Goal: Entertainment & Leisure: Browse casually

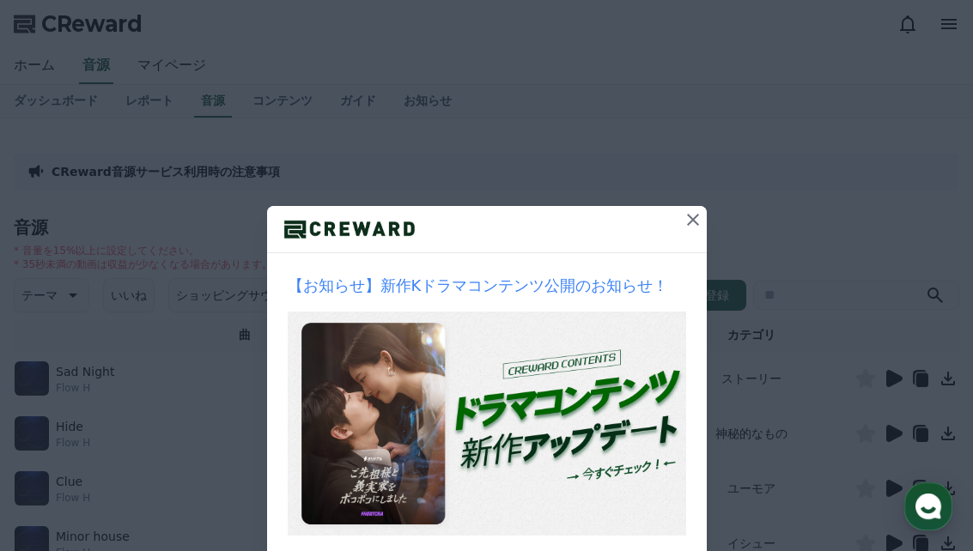
scroll to position [7, 0]
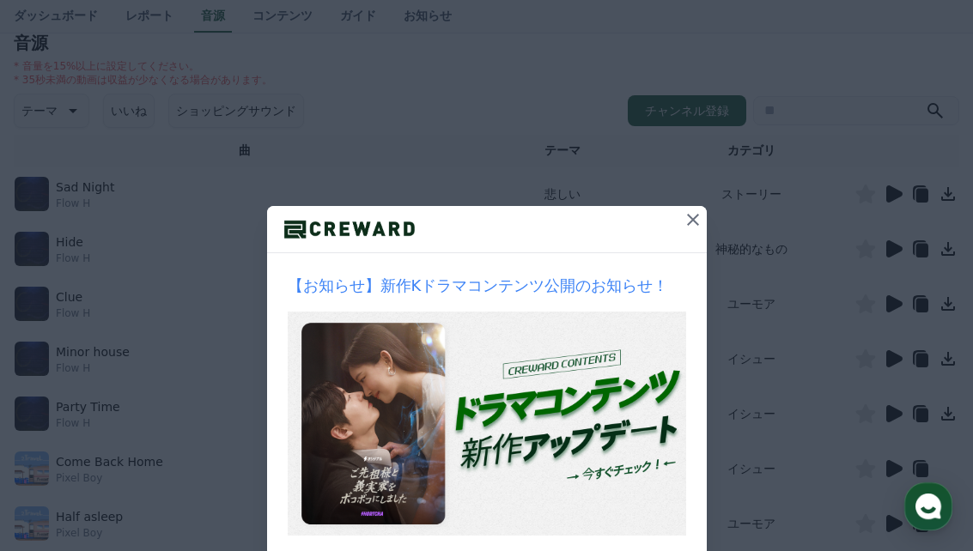
scroll to position [232, 0]
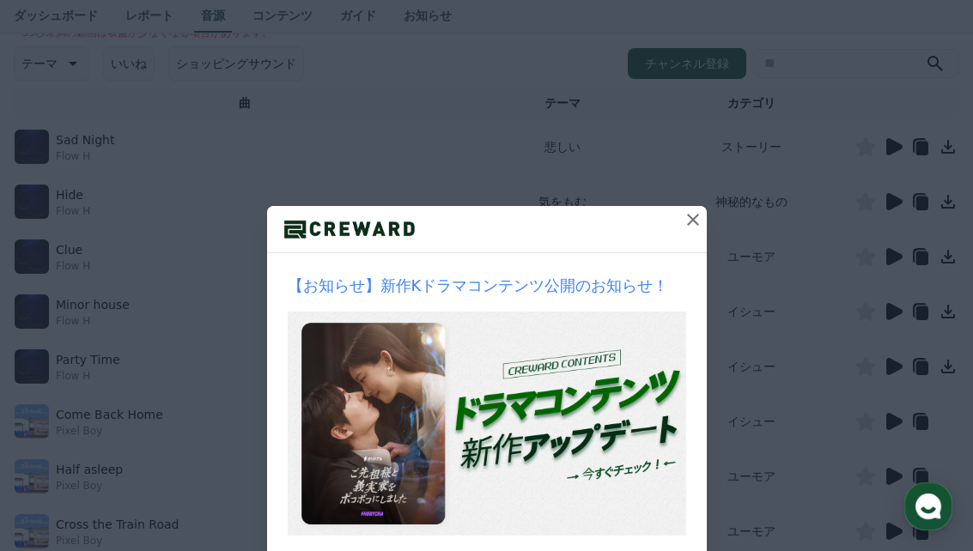
click at [887, 259] on icon at bounding box center [893, 257] width 21 height 21
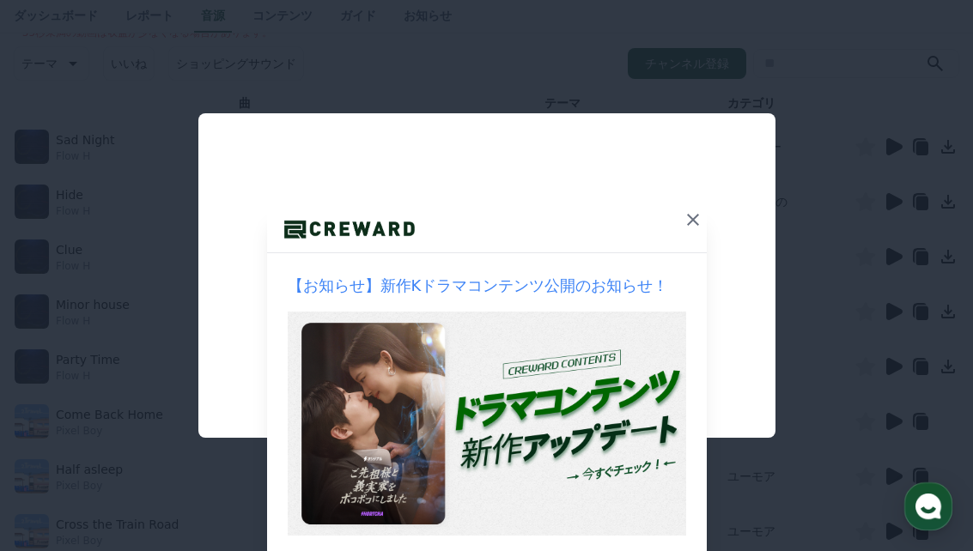
click at [175, 293] on button "close modal" at bounding box center [486, 275] width 973 height 551
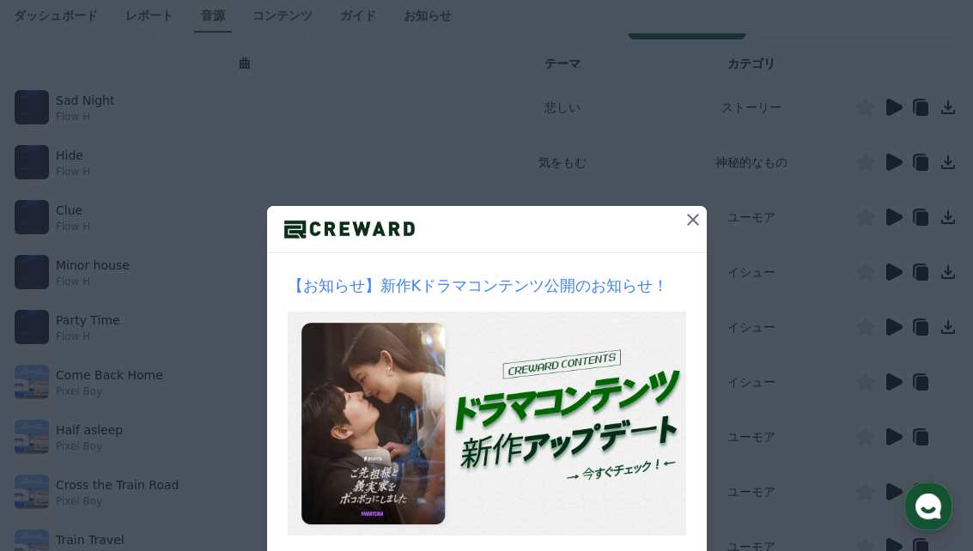
scroll to position [292, 0]
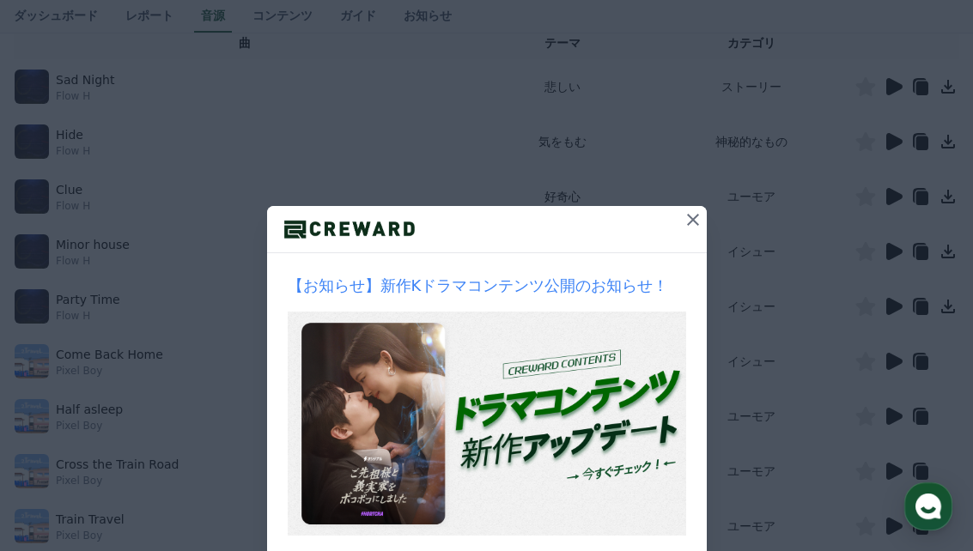
click at [888, 303] on icon at bounding box center [895, 306] width 16 height 17
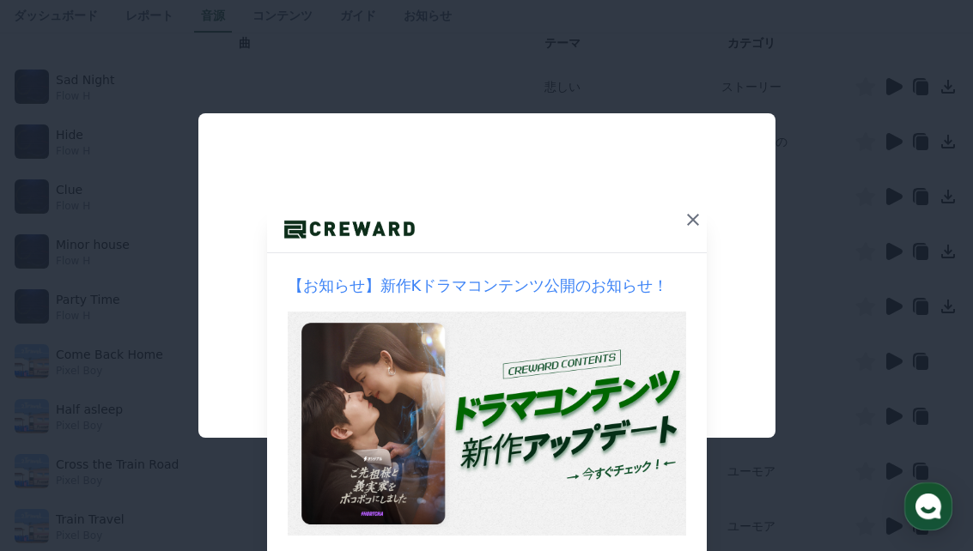
click at [234, 542] on button "close modal" at bounding box center [486, 275] width 973 height 551
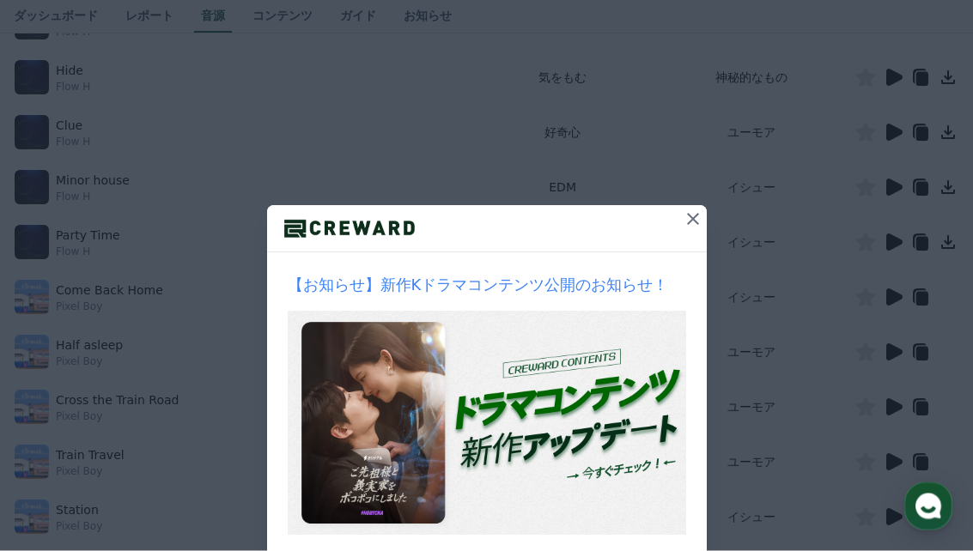
scroll to position [407, 0]
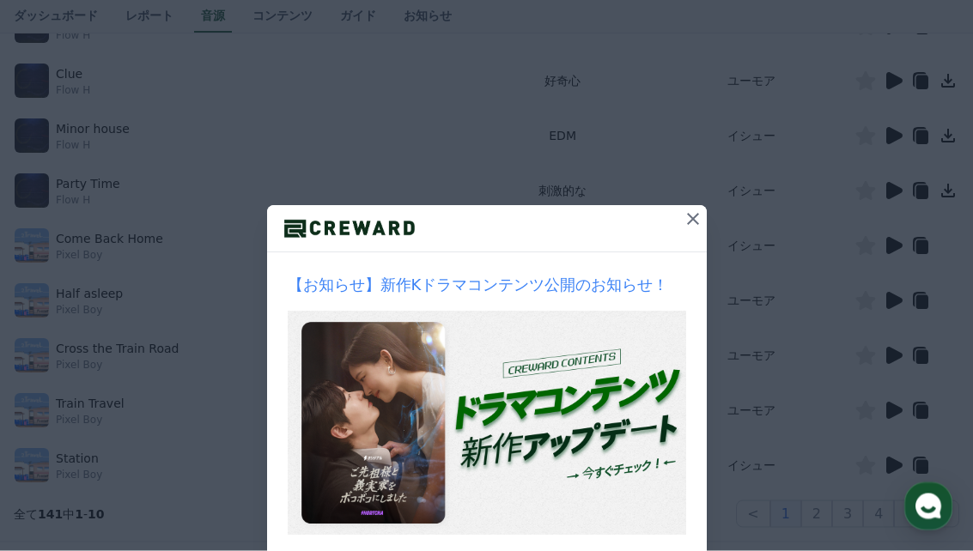
click at [885, 296] on icon at bounding box center [893, 301] width 21 height 21
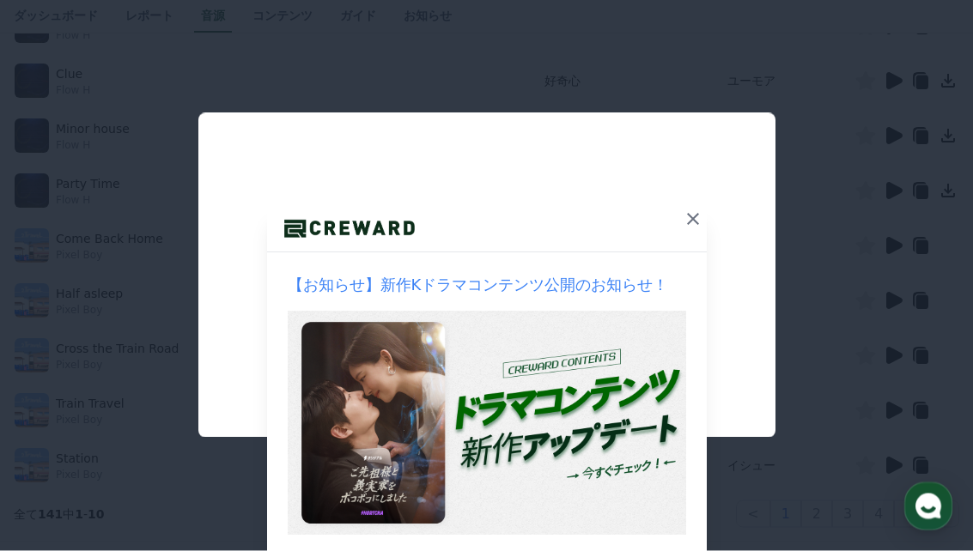
scroll to position [408, 0]
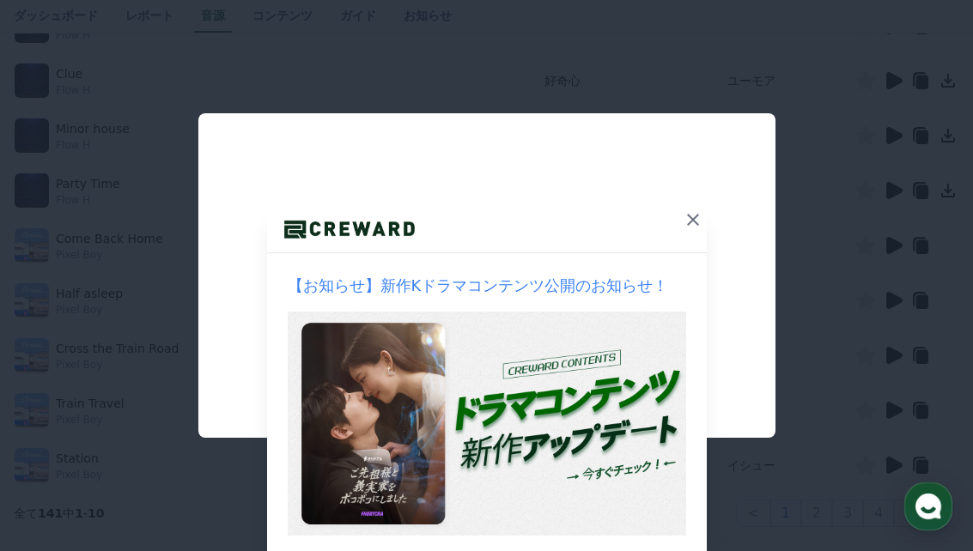
drag, startPoint x: 164, startPoint y: 396, endPoint x: 163, endPoint y: 405, distance: 8.6
click at [163, 403] on button "close modal" at bounding box center [486, 275] width 973 height 551
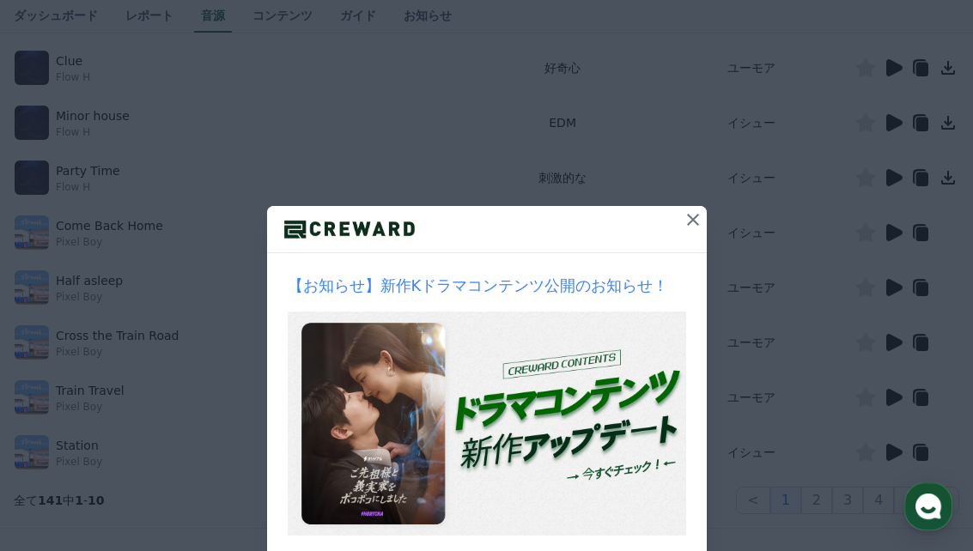
scroll to position [433, 0]
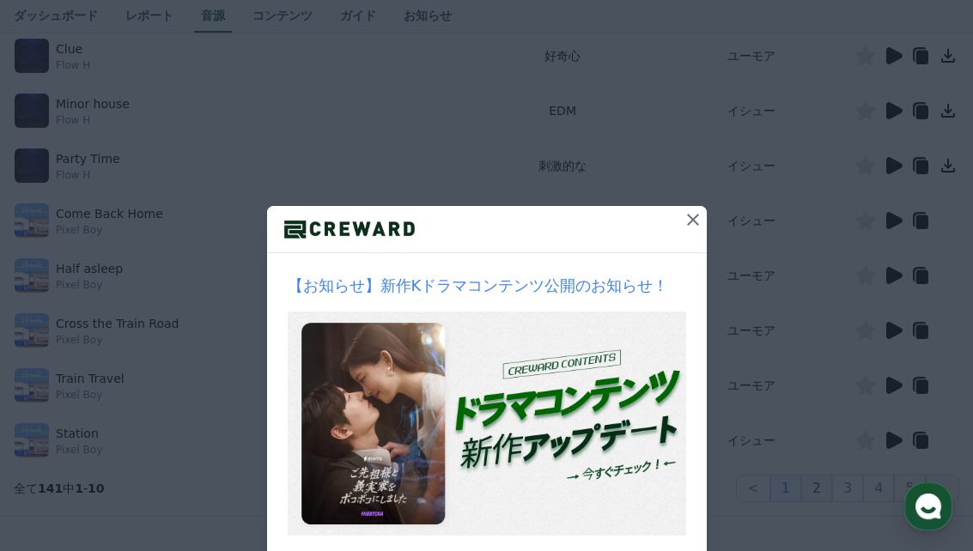
click at [811, 491] on button "2" at bounding box center [816, 488] width 31 height 27
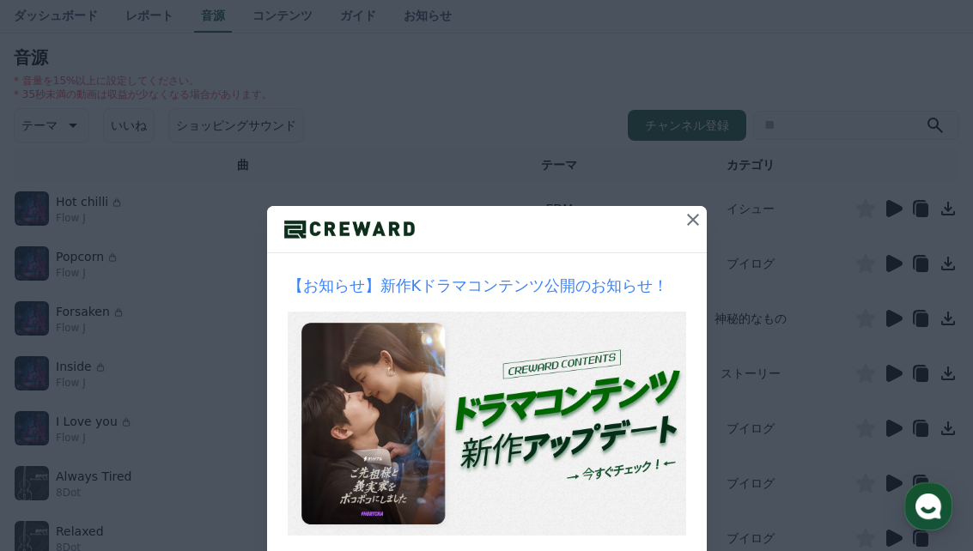
scroll to position [173, 0]
click at [893, 207] on icon at bounding box center [895, 206] width 16 height 17
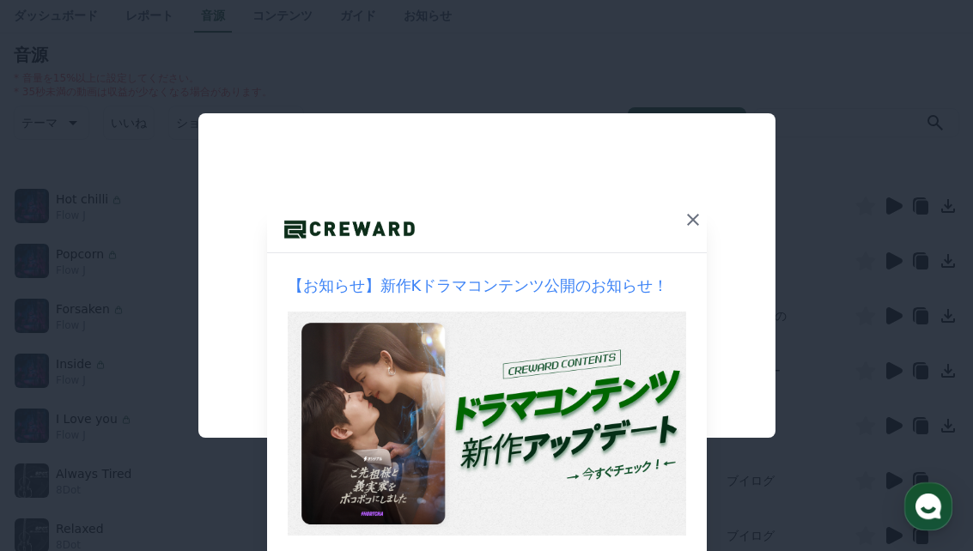
click at [112, 549] on button "close modal" at bounding box center [486, 275] width 973 height 551
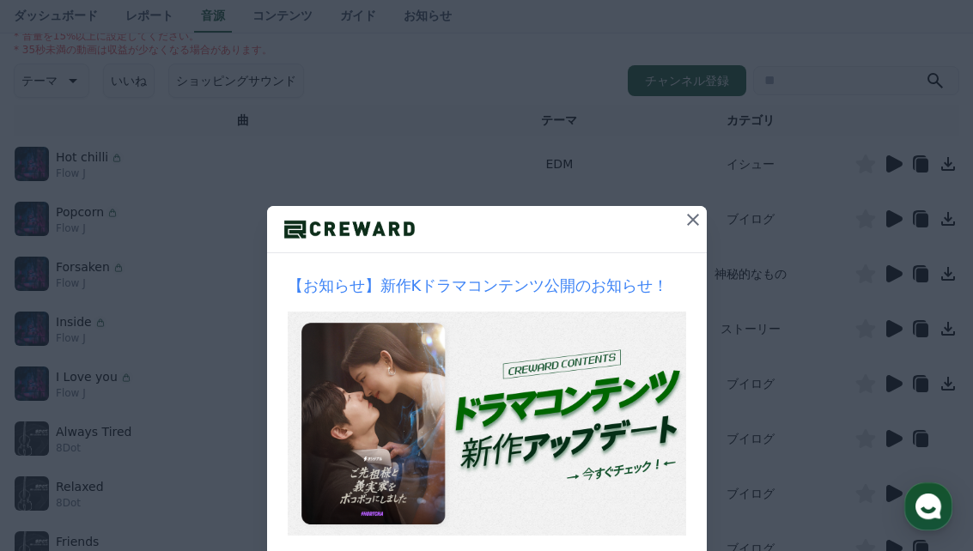
scroll to position [376, 0]
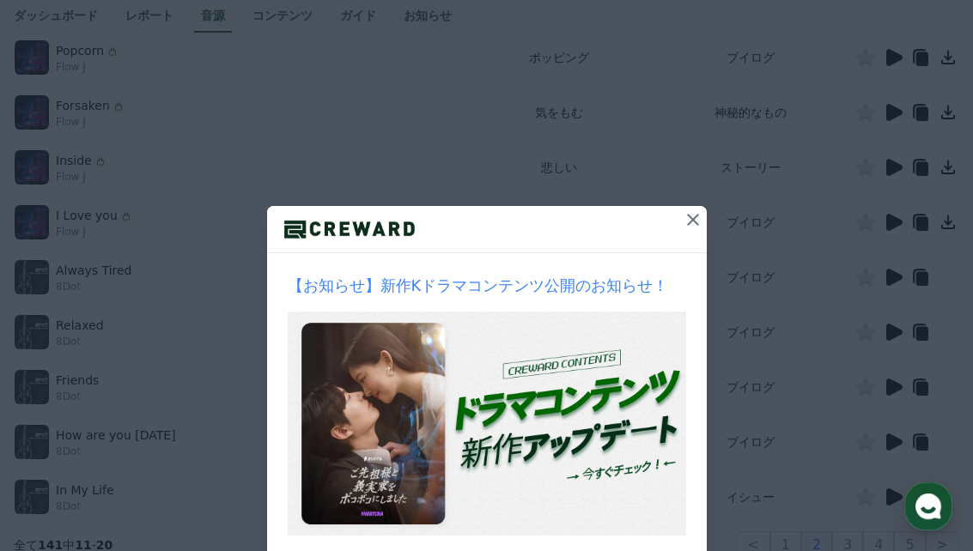
click at [885, 282] on icon at bounding box center [893, 277] width 21 height 21
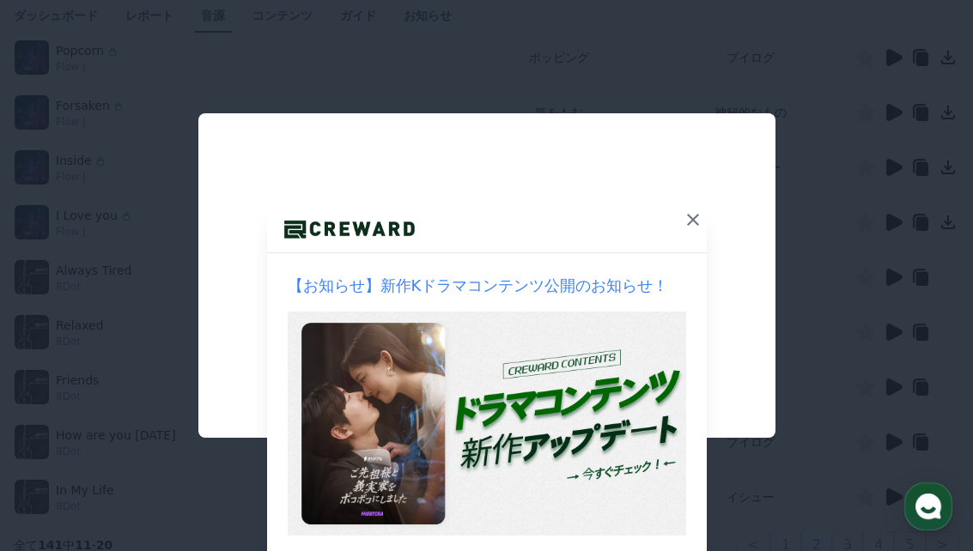
click at [306, 510] on button "close modal" at bounding box center [486, 275] width 973 height 551
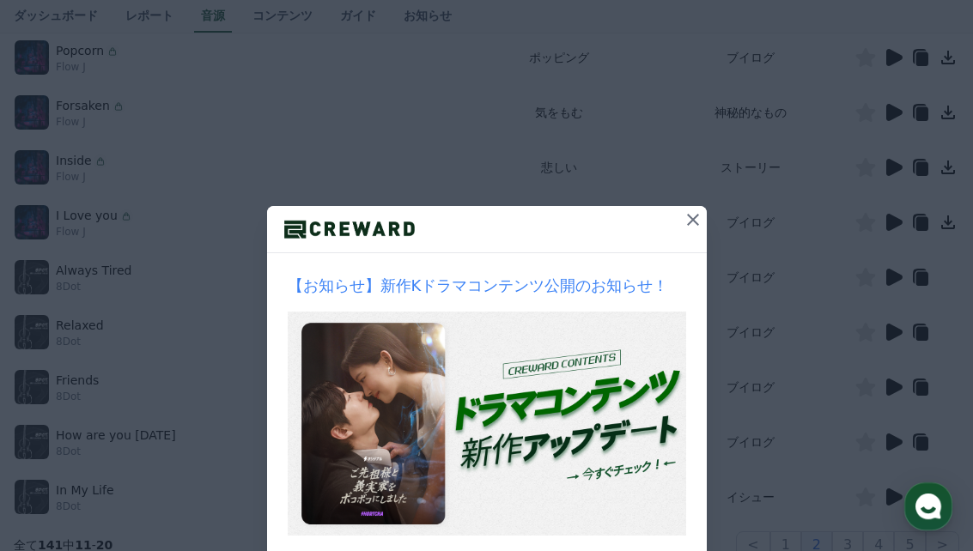
click at [216, 439] on div "How are you [DATE] 8Dot" at bounding box center [243, 442] width 457 height 34
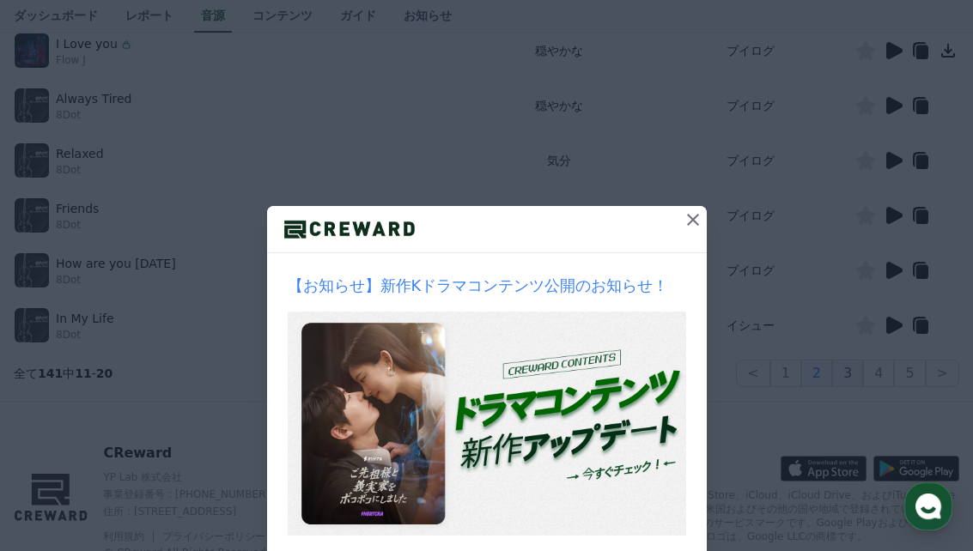
click at [856, 369] on button "3" at bounding box center [847, 373] width 31 height 27
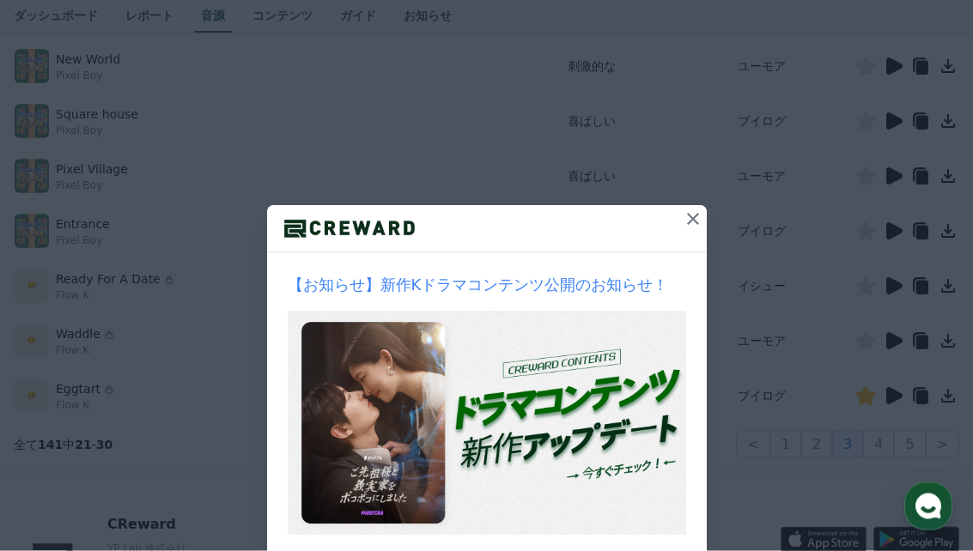
scroll to position [302, 0]
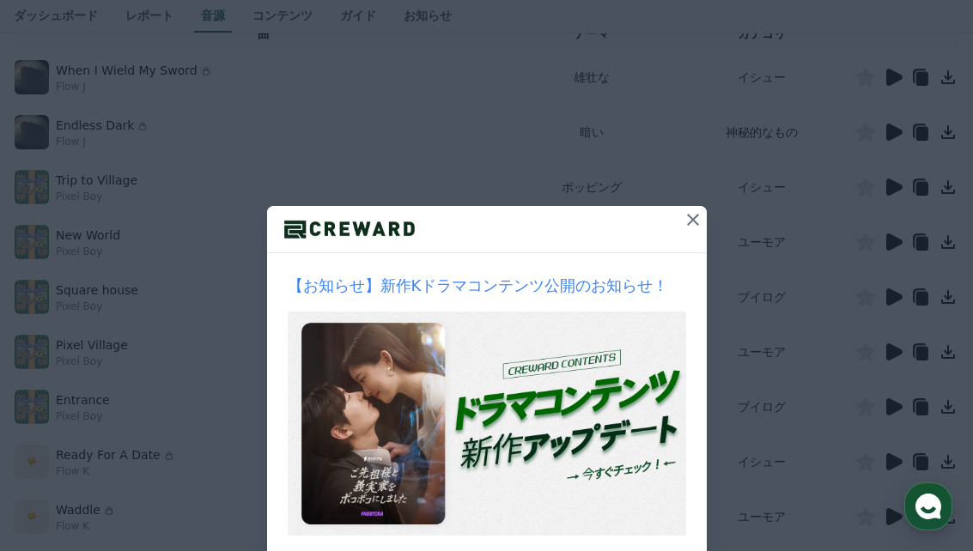
click at [892, 241] on icon at bounding box center [895, 242] width 16 height 17
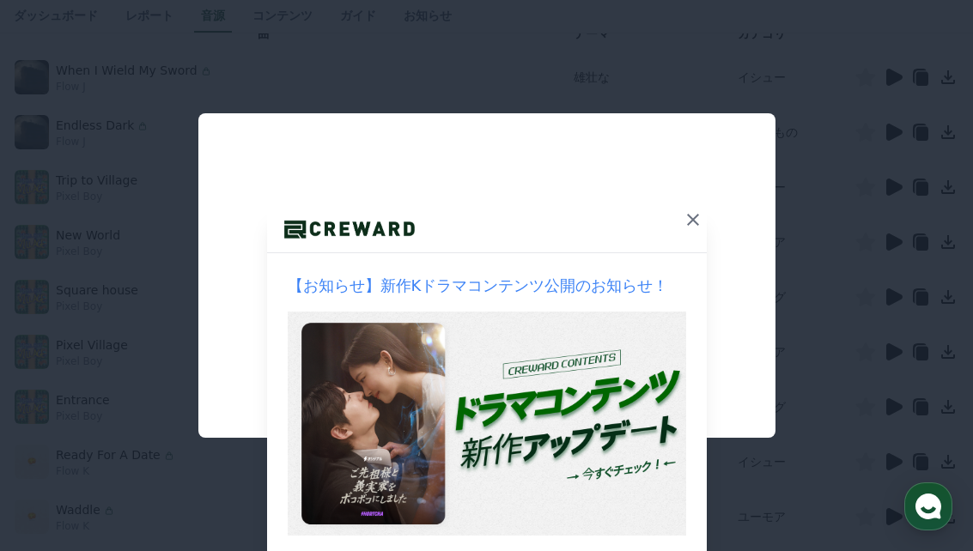
click at [226, 517] on button "close modal" at bounding box center [486, 275] width 973 height 551
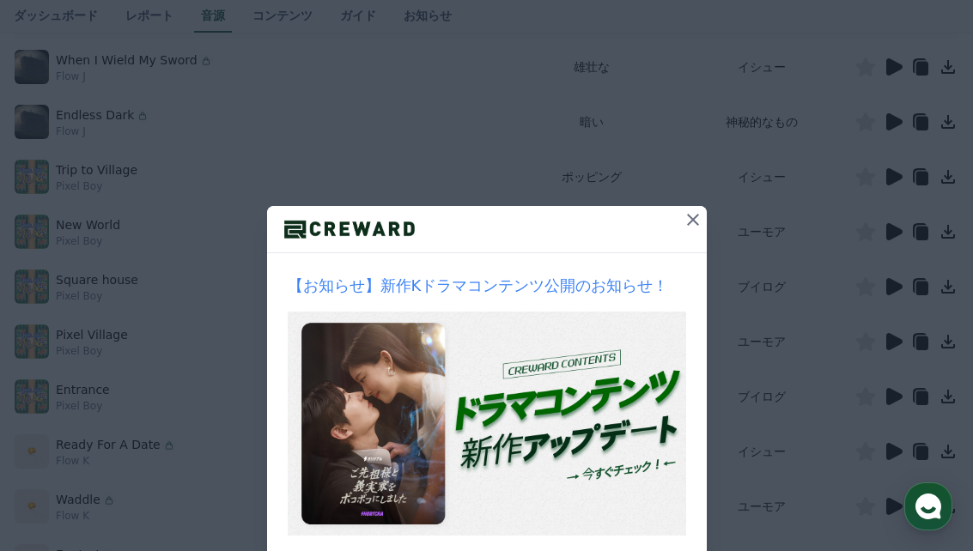
scroll to position [314, 0]
click at [893, 288] on icon at bounding box center [895, 284] width 16 height 17
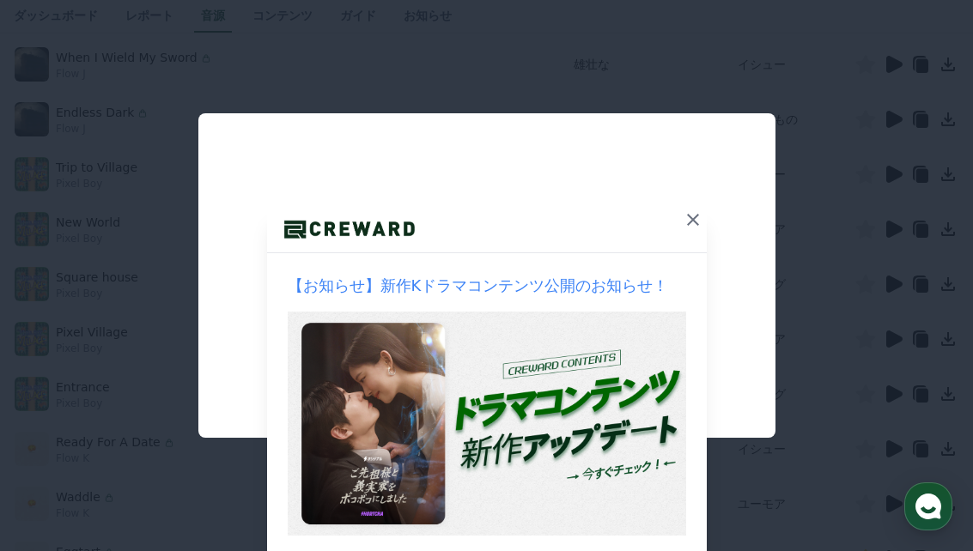
click at [270, 509] on button "close modal" at bounding box center [486, 275] width 973 height 551
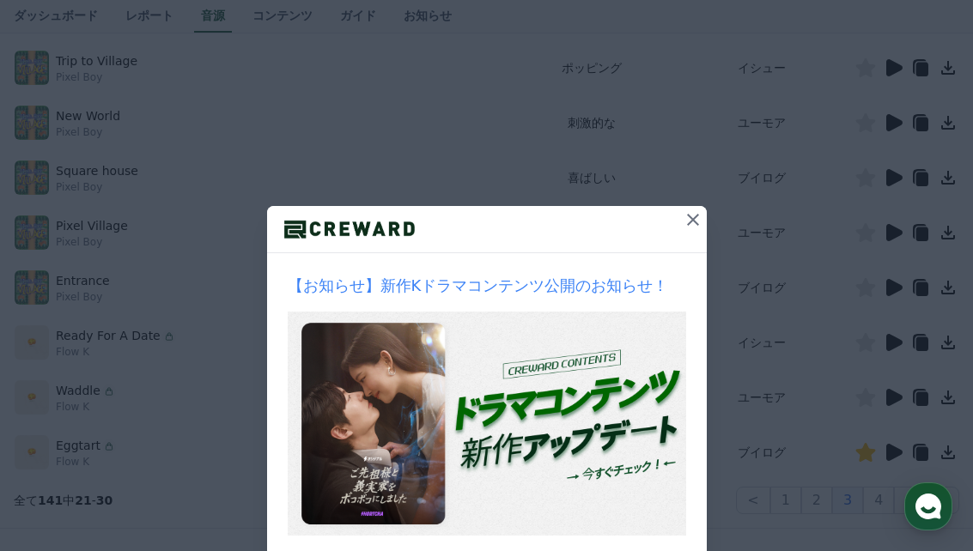
scroll to position [510, 0]
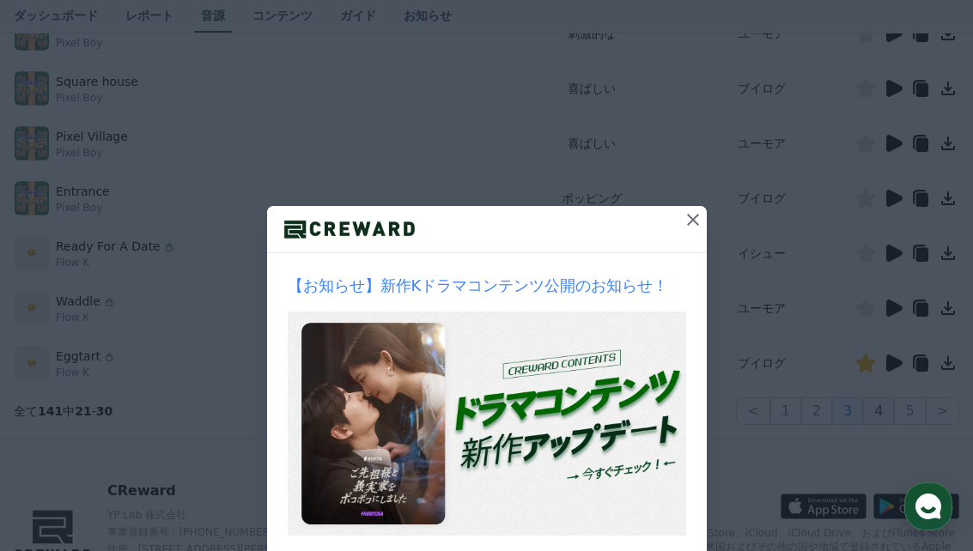
click at [887, 411] on button "4" at bounding box center [878, 411] width 31 height 27
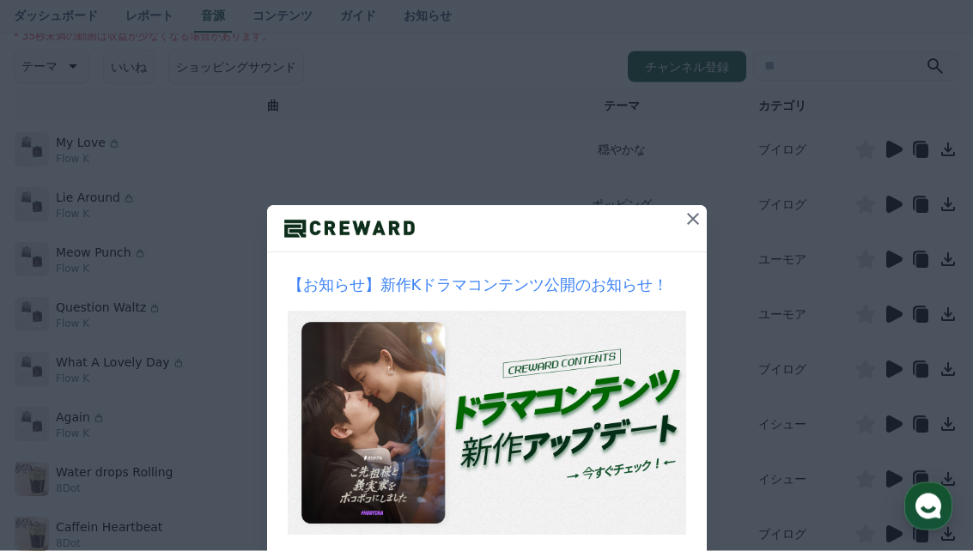
scroll to position [249, 0]
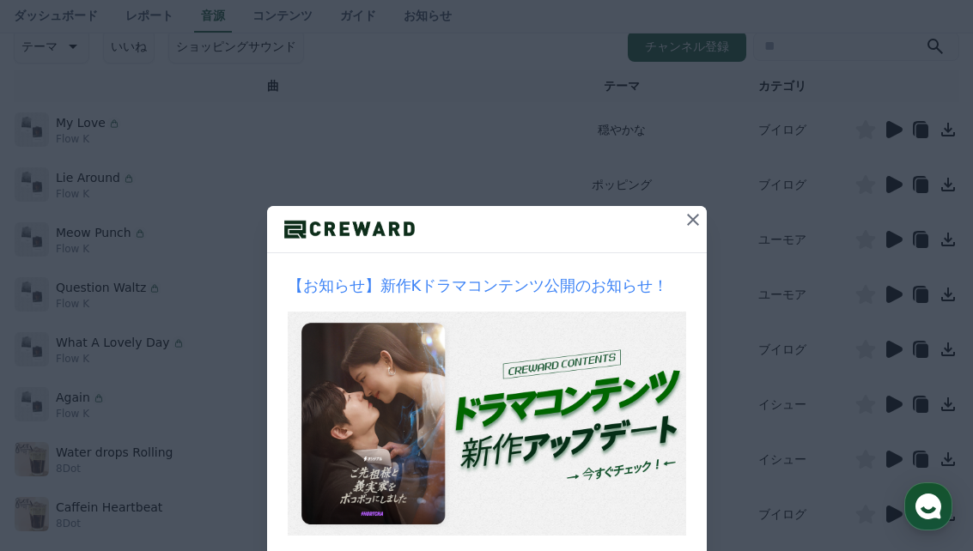
click at [885, 128] on icon at bounding box center [893, 129] width 21 height 21
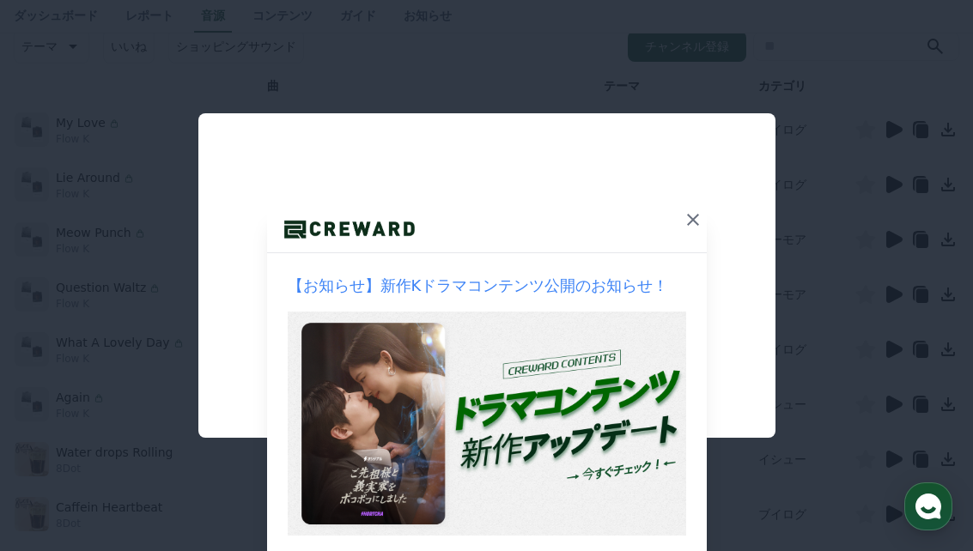
click at [350, 536] on button "close modal" at bounding box center [486, 275] width 973 height 551
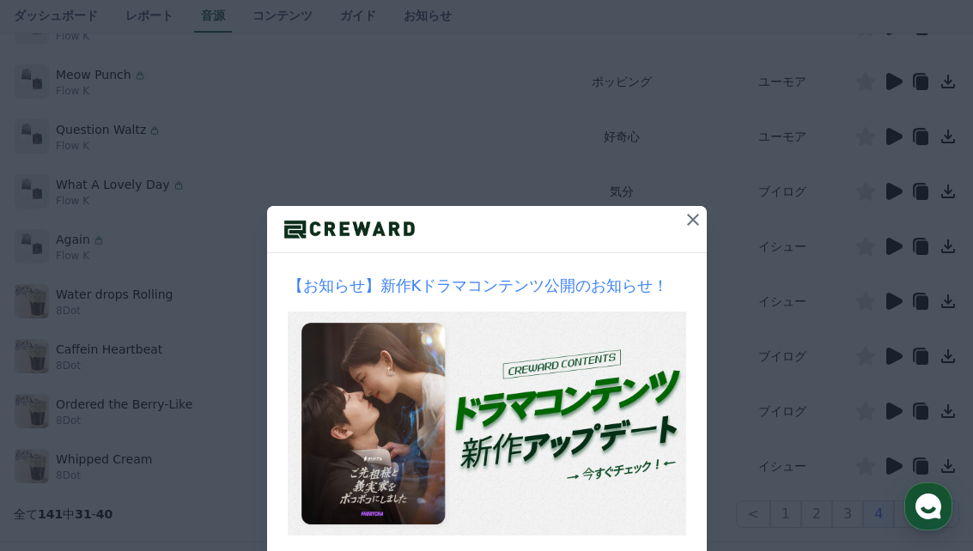
scroll to position [410, 0]
click at [890, 461] on icon at bounding box center [895, 463] width 16 height 17
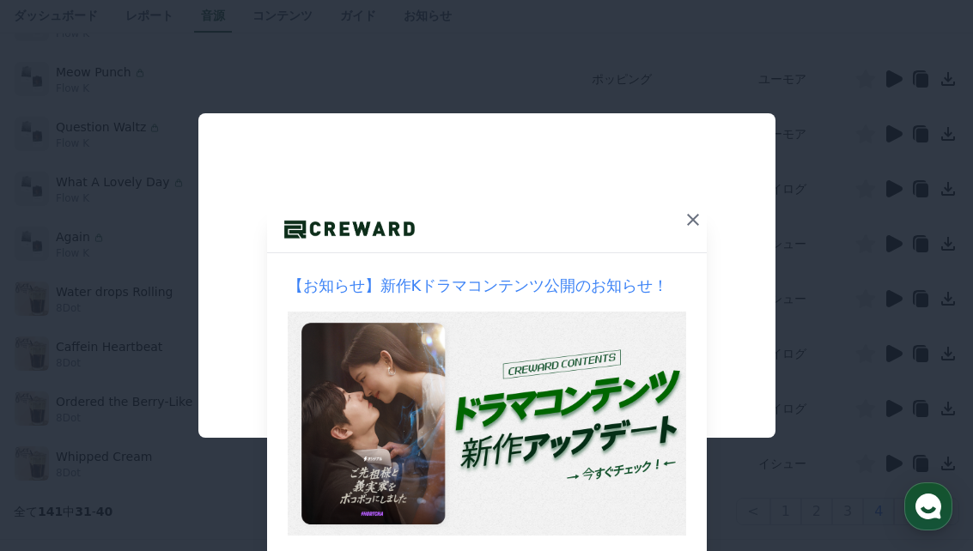
click at [409, 515] on button "close modal" at bounding box center [486, 275] width 973 height 551
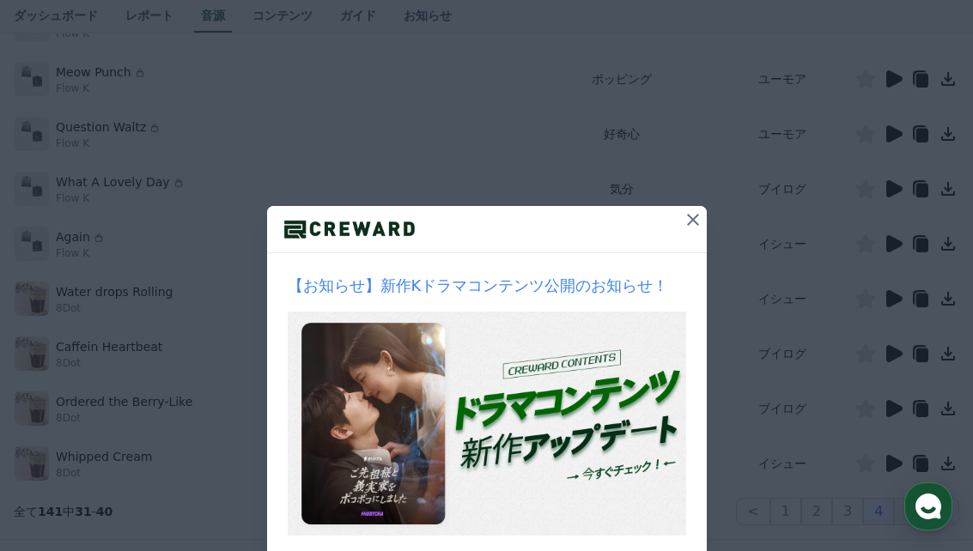
click at [908, 504] on button "5" at bounding box center [909, 511] width 31 height 27
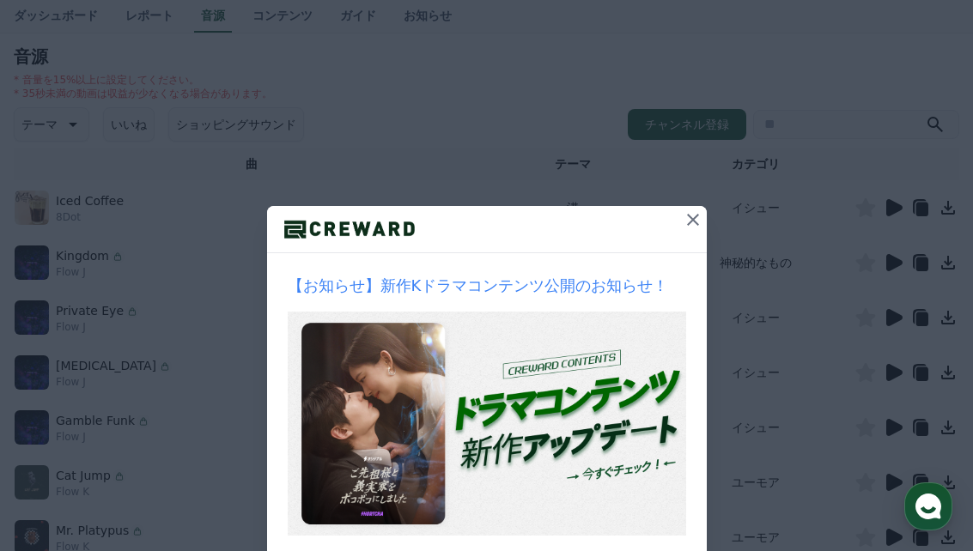
scroll to position [237, 0]
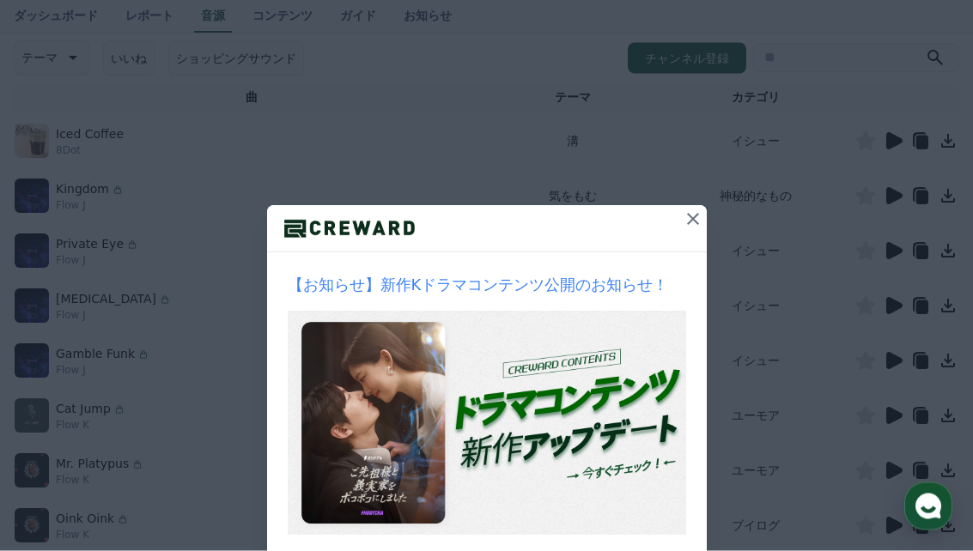
click at [887, 143] on icon at bounding box center [895, 141] width 16 height 17
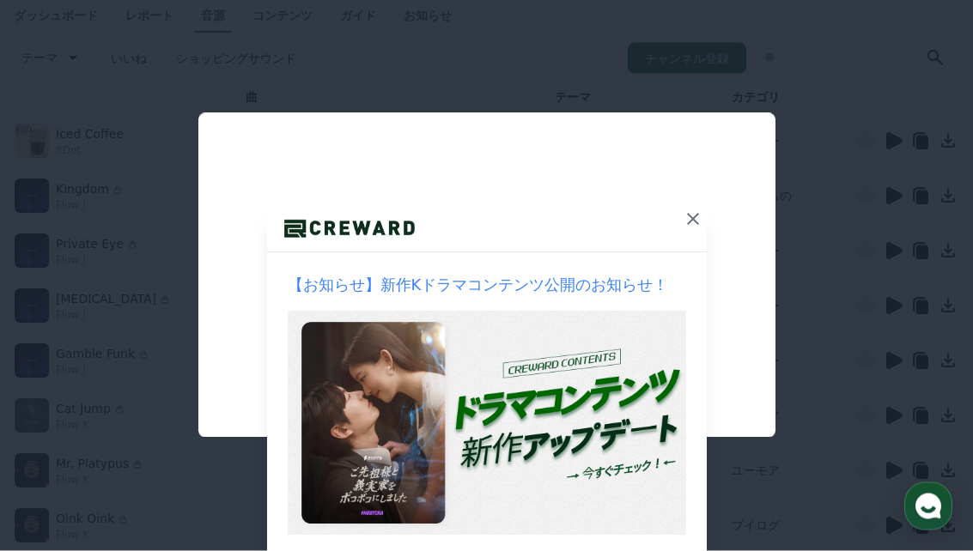
scroll to position [238, 0]
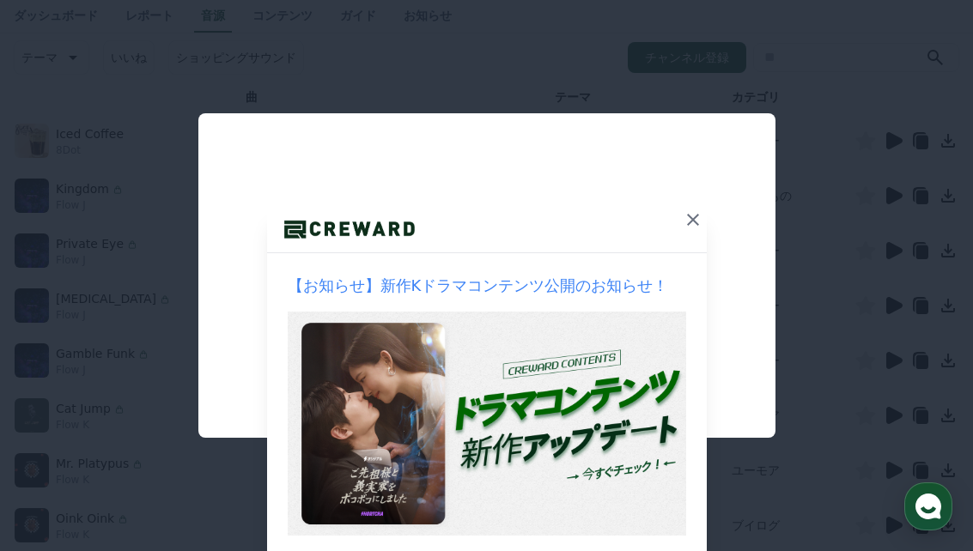
click at [312, 491] on button "close modal" at bounding box center [486, 275] width 973 height 551
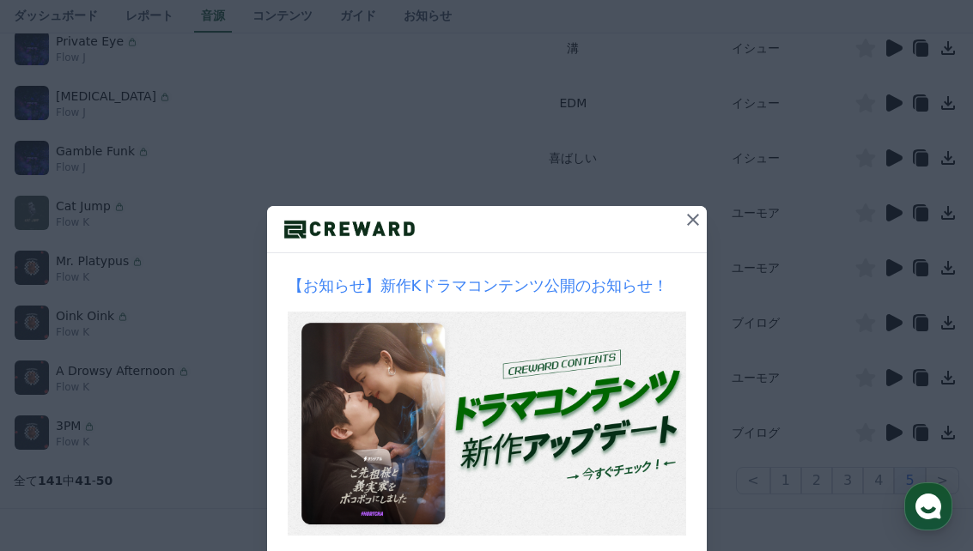
scroll to position [443, 0]
click at [946, 478] on button ">" at bounding box center [943, 478] width 34 height 27
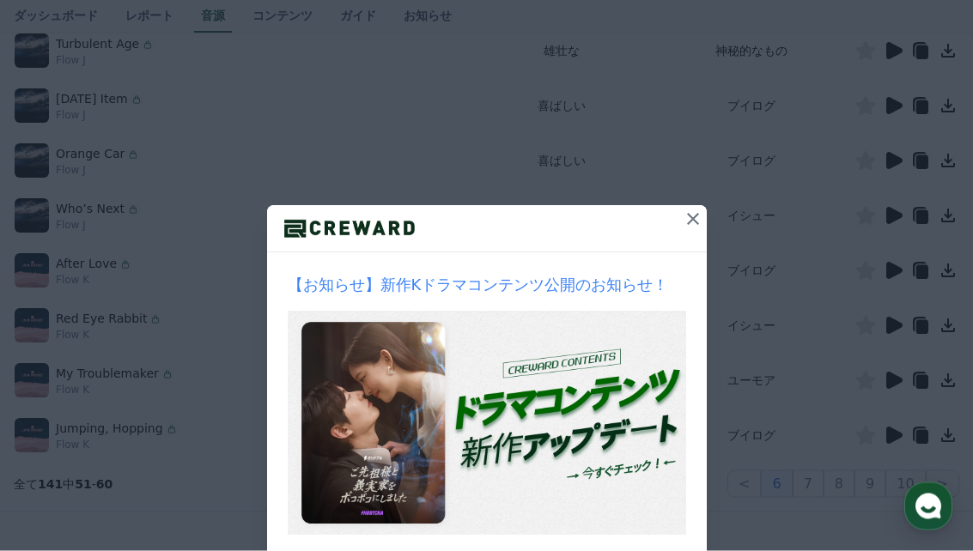
scroll to position [502, 0]
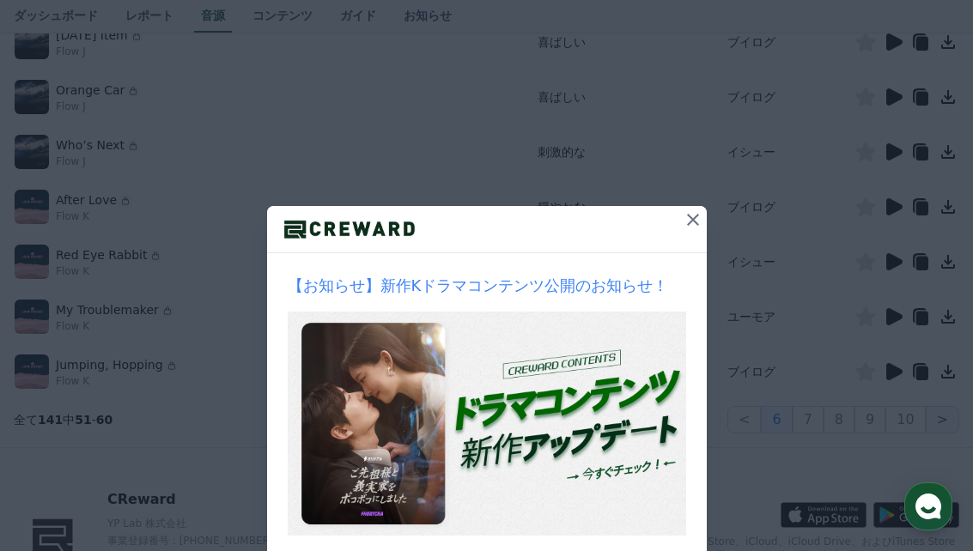
click at [948, 425] on button ">" at bounding box center [943, 419] width 34 height 27
click at [949, 420] on button ">" at bounding box center [943, 419] width 34 height 27
click at [956, 424] on button ">" at bounding box center [943, 419] width 34 height 27
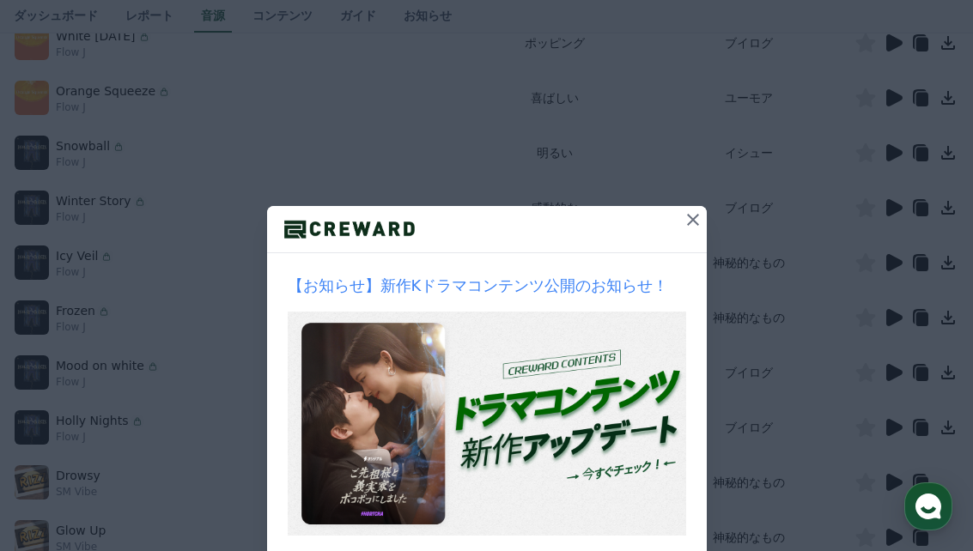
scroll to position [368, 0]
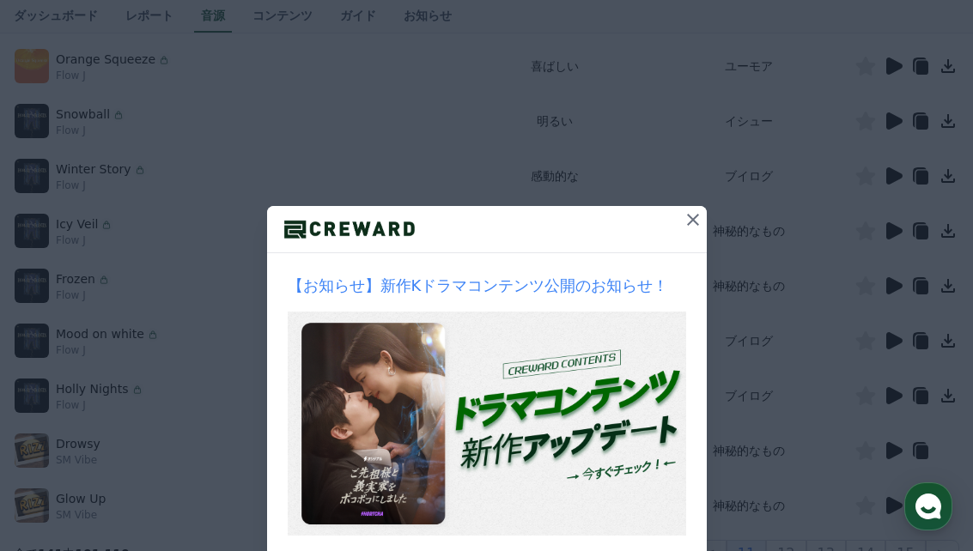
click at [946, 72] on icon at bounding box center [949, 66] width 14 height 14
click at [947, 68] on icon at bounding box center [948, 66] width 21 height 21
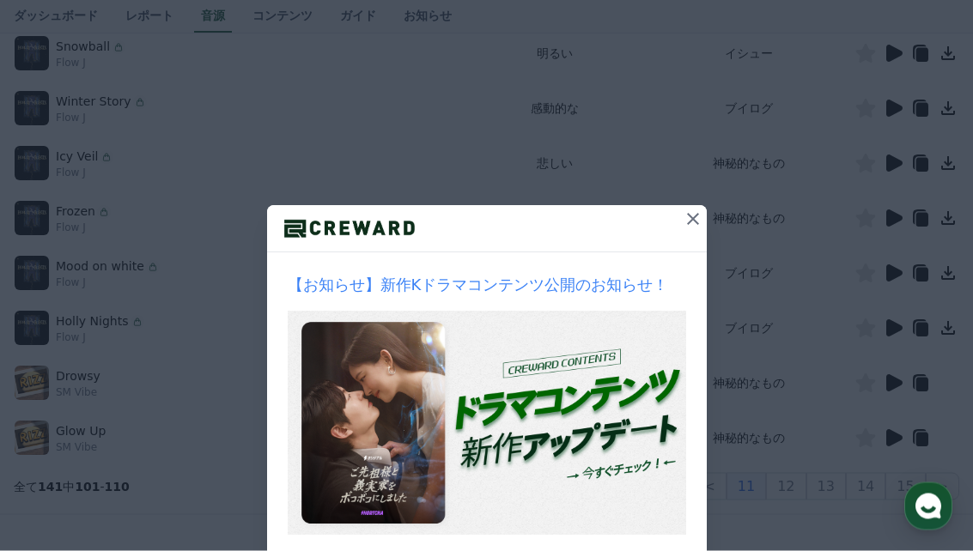
scroll to position [437, 0]
click at [798, 487] on button "12" at bounding box center [786, 484] width 40 height 27
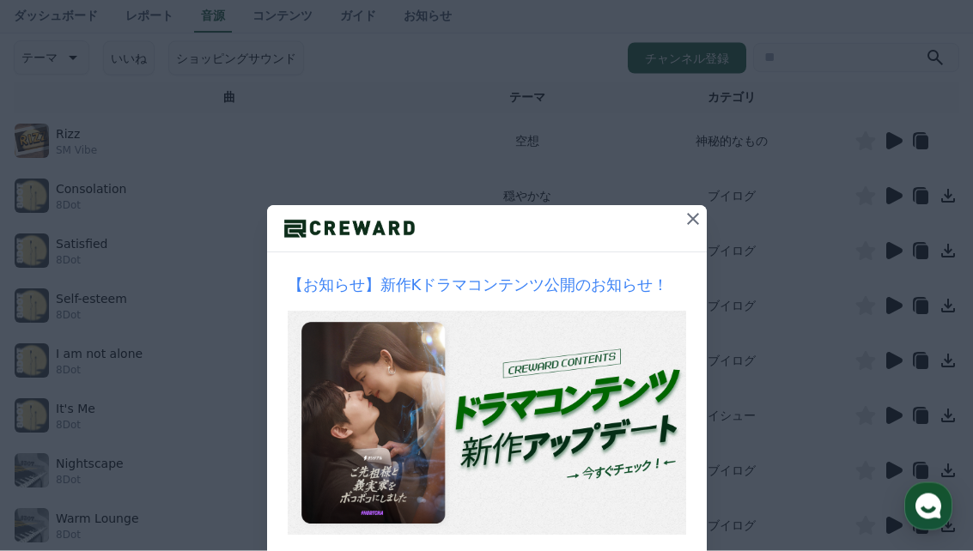
scroll to position [243, 0]
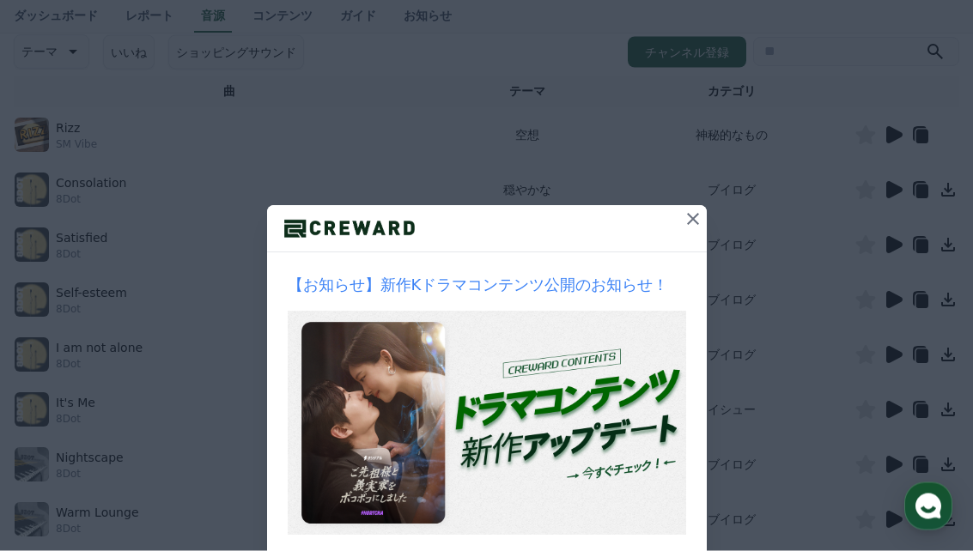
click at [889, 191] on icon at bounding box center [895, 190] width 16 height 17
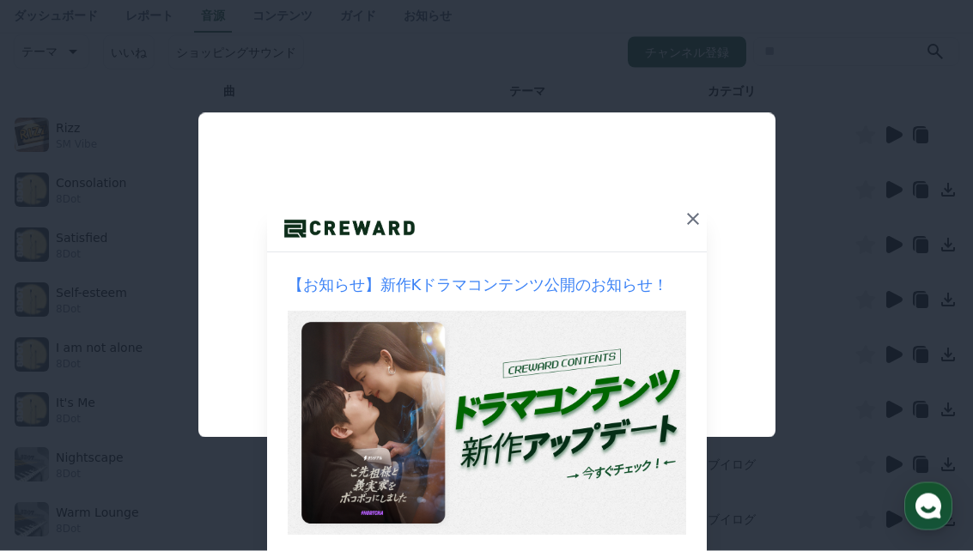
scroll to position [244, 0]
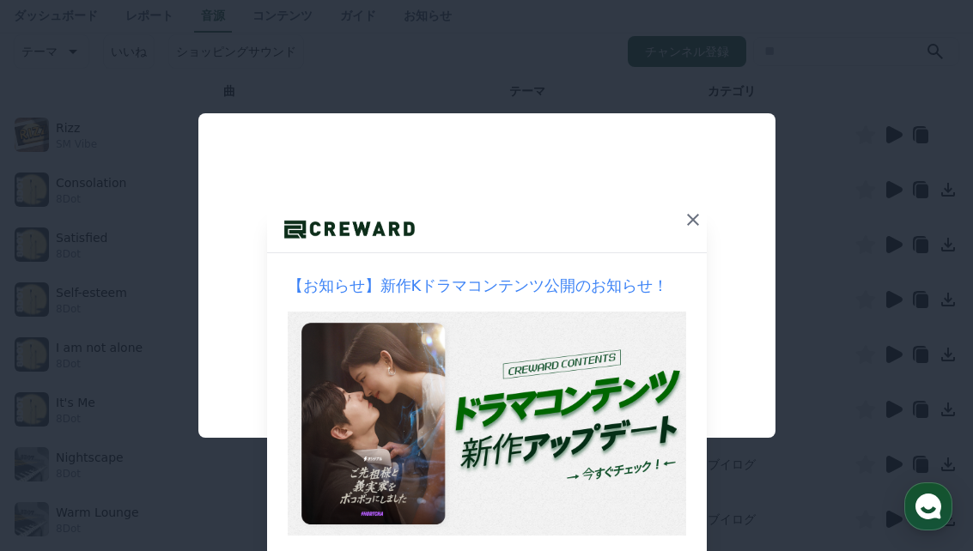
click at [318, 551] on button "close modal" at bounding box center [486, 275] width 973 height 551
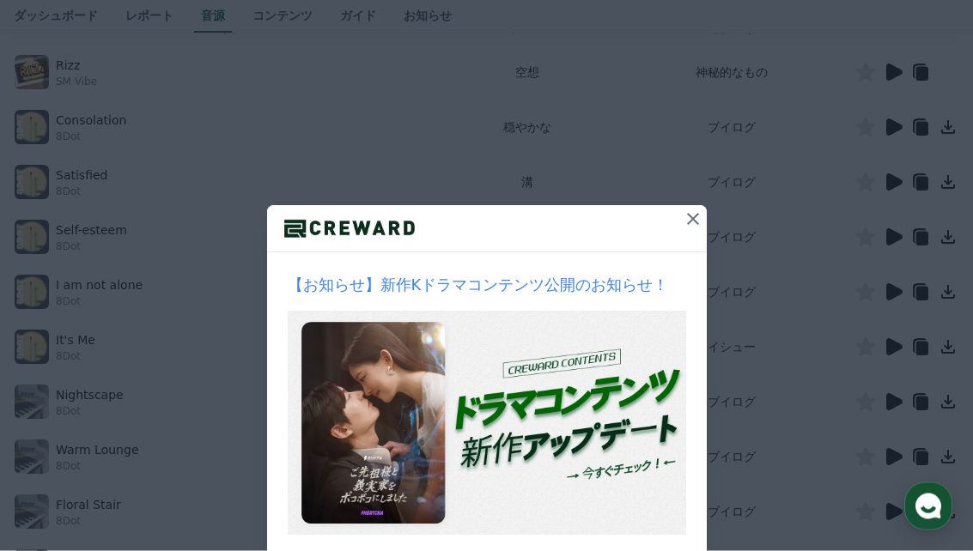
scroll to position [307, 0]
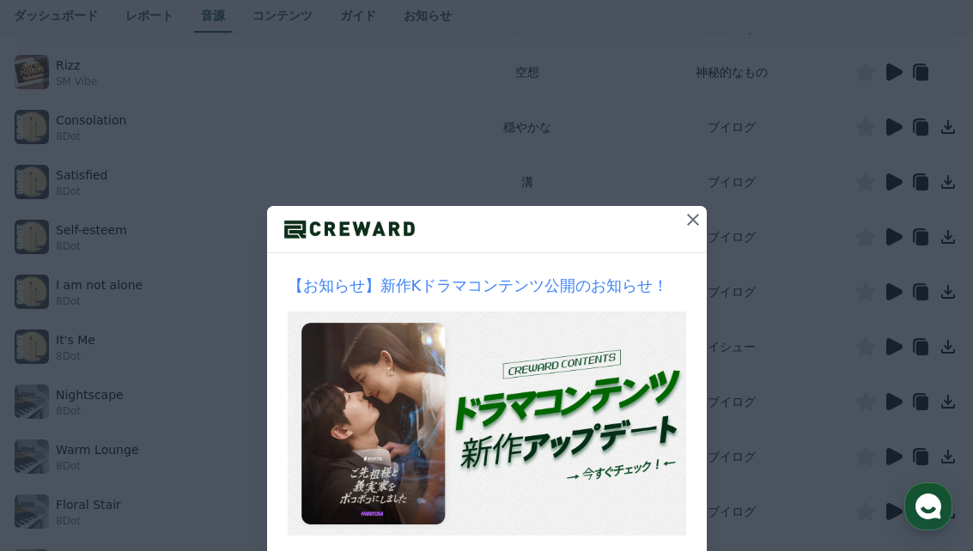
click at [883, 347] on icon at bounding box center [893, 347] width 21 height 21
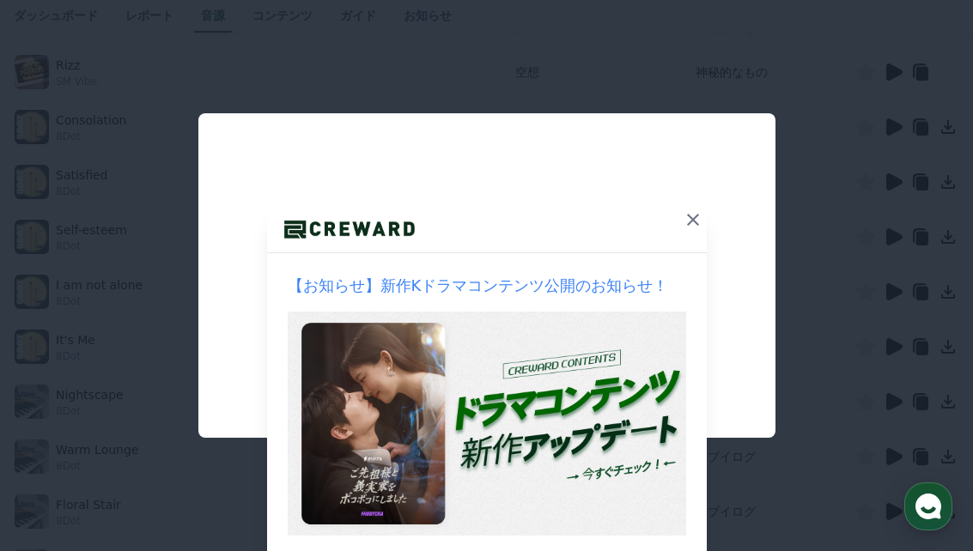
click at [361, 532] on button "close modal" at bounding box center [486, 275] width 973 height 551
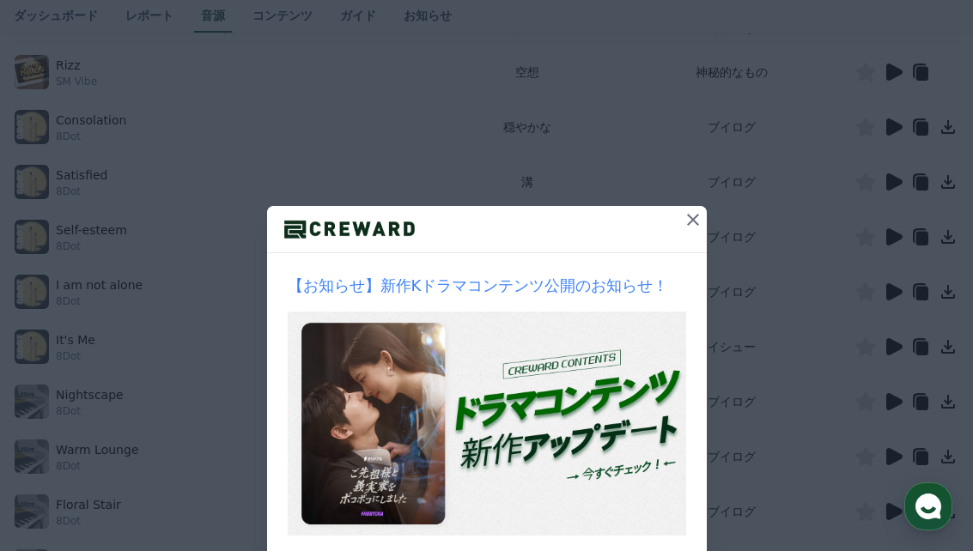
click at [864, 344] on icon at bounding box center [866, 347] width 20 height 19
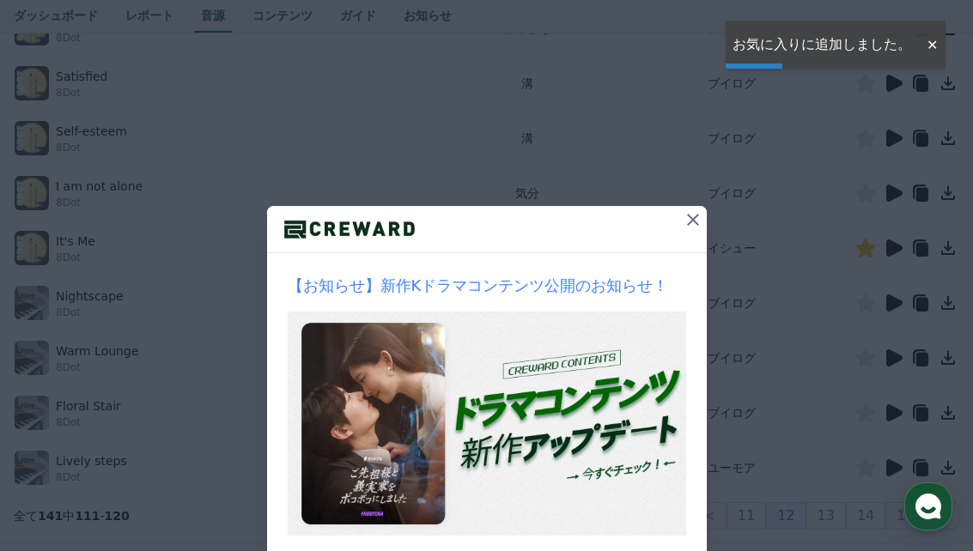
scroll to position [470, 0]
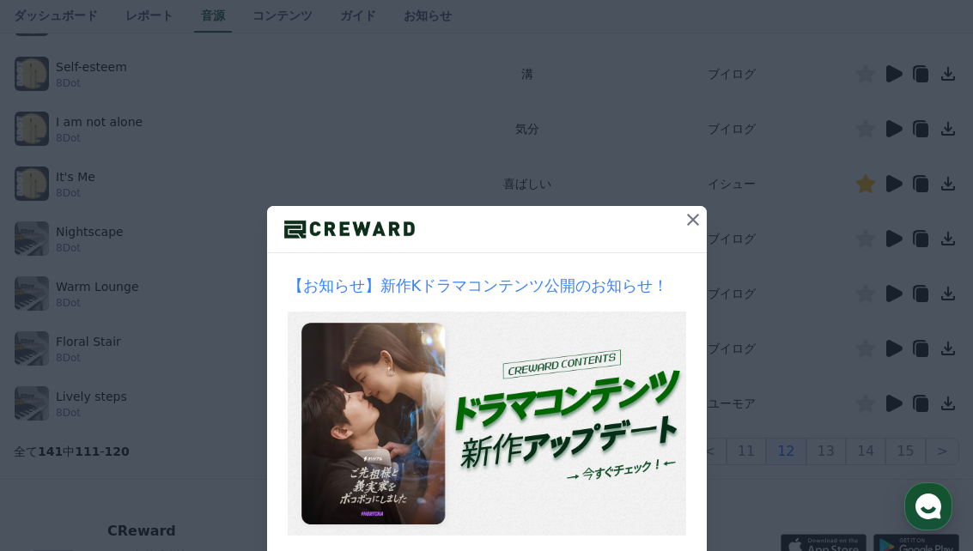
click at [895, 296] on icon at bounding box center [895, 293] width 16 height 17
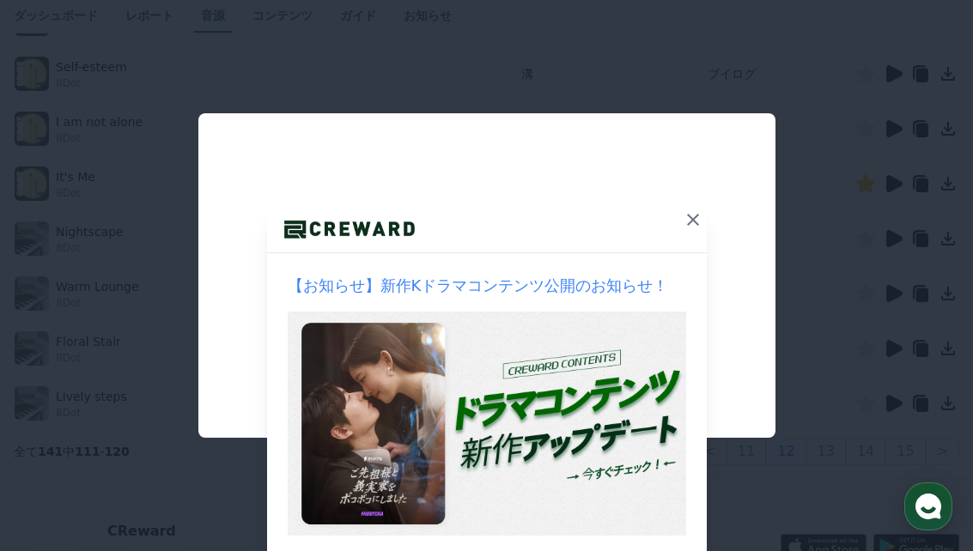
click at [363, 527] on button "close modal" at bounding box center [486, 275] width 973 height 551
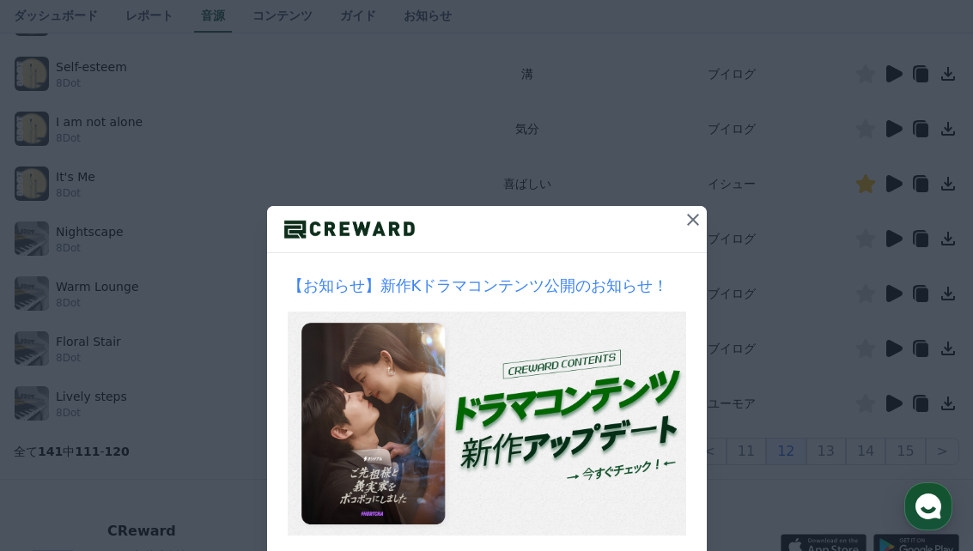
click at [889, 351] on icon at bounding box center [895, 348] width 16 height 17
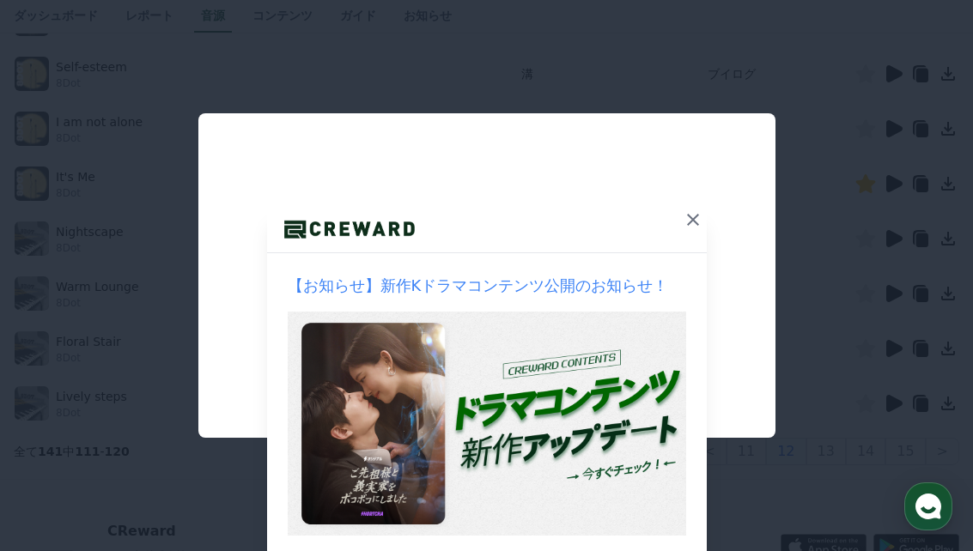
click at [269, 506] on button "close modal" at bounding box center [486, 275] width 973 height 551
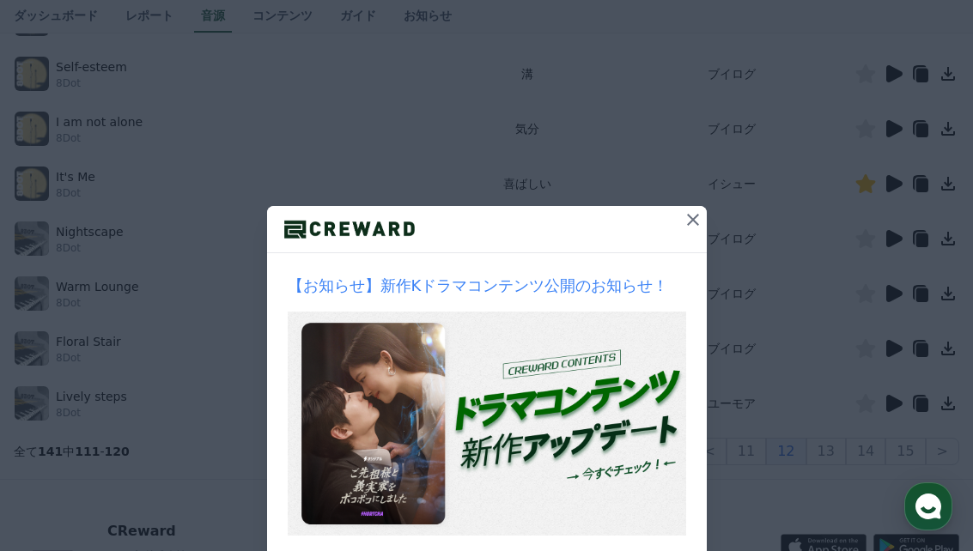
click at [884, 399] on icon at bounding box center [893, 403] width 21 height 21
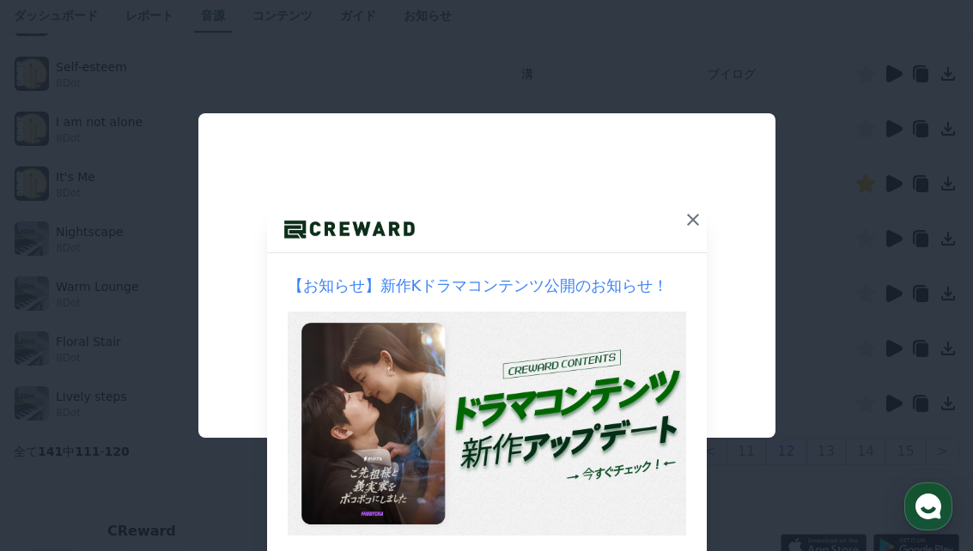
click at [511, 517] on button "close modal" at bounding box center [486, 275] width 973 height 551
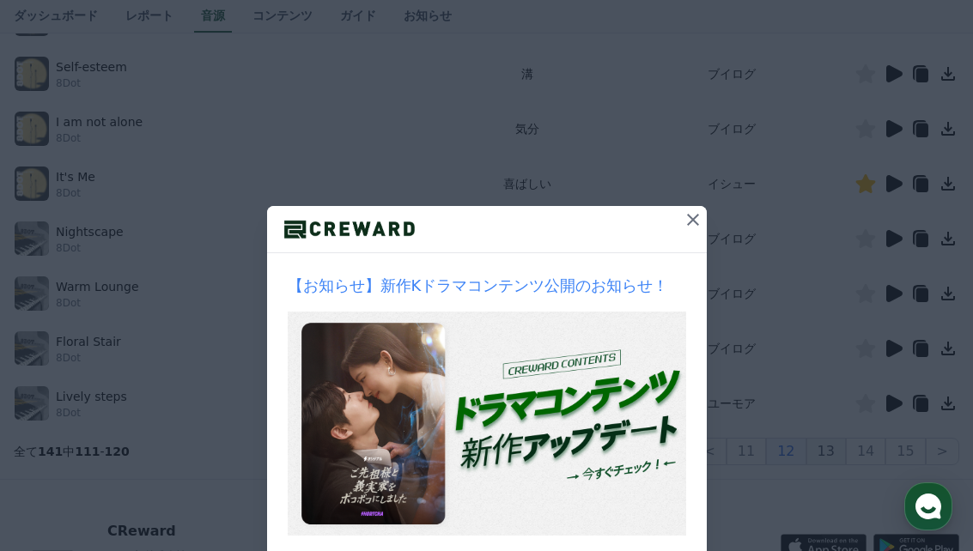
click at [841, 459] on button "13" at bounding box center [827, 451] width 40 height 27
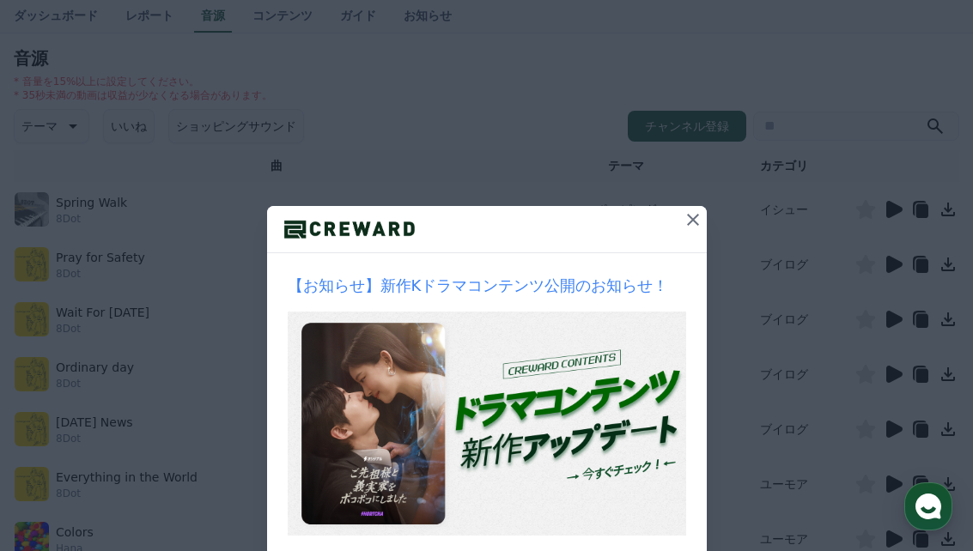
scroll to position [236, 0]
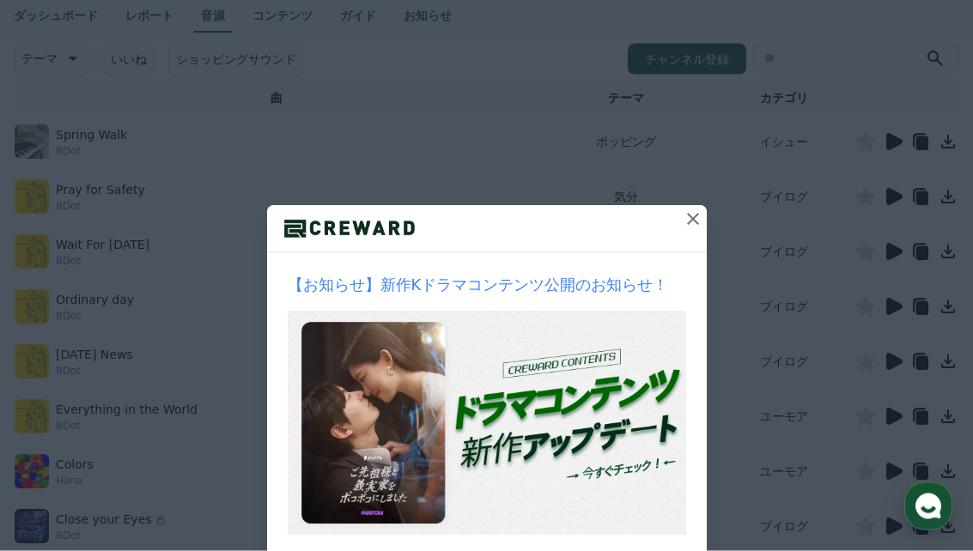
click at [887, 145] on icon at bounding box center [893, 142] width 21 height 21
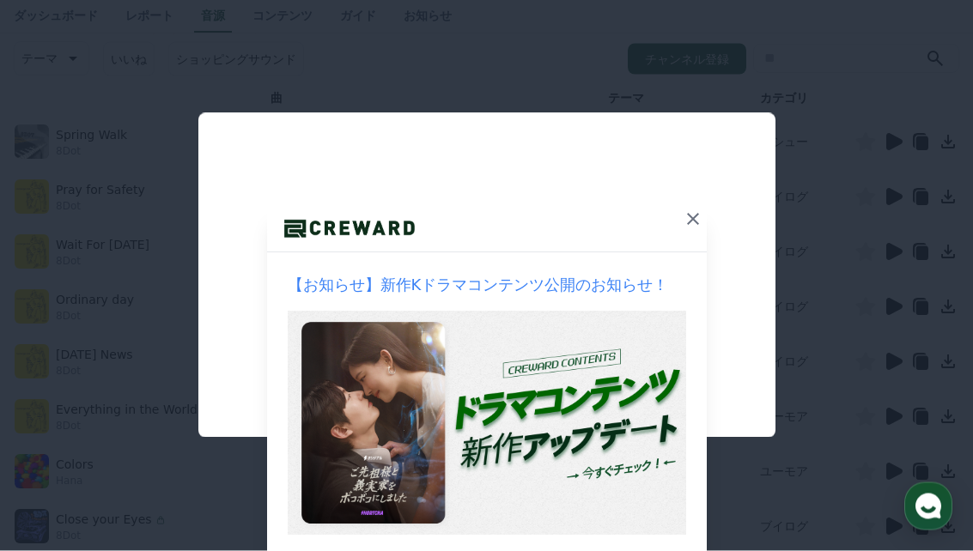
scroll to position [237, 0]
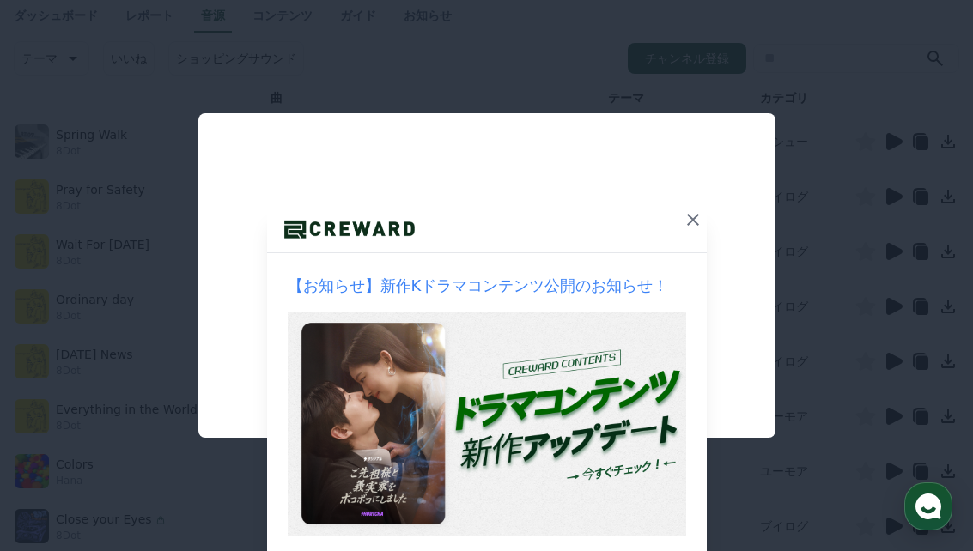
click at [838, 183] on button "close modal" at bounding box center [486, 275] width 973 height 551
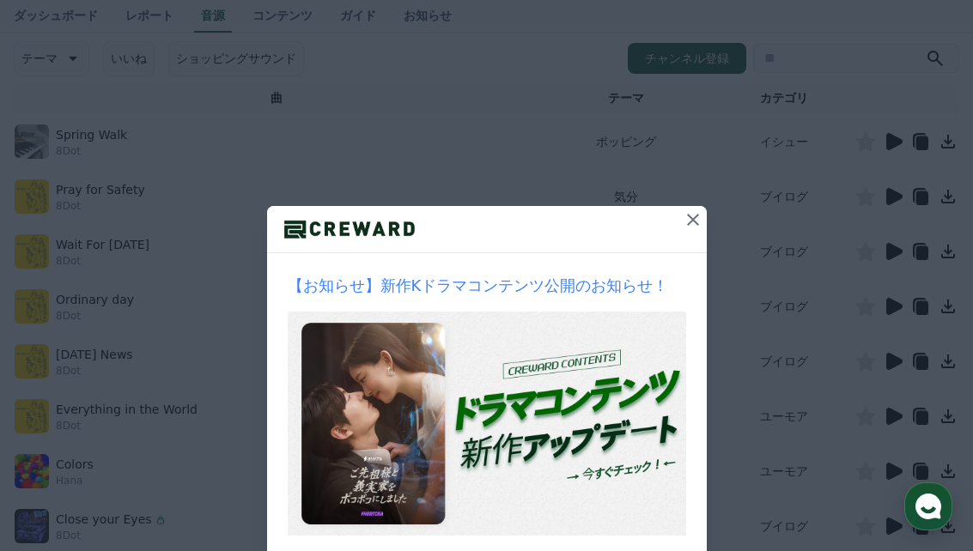
drag, startPoint x: 859, startPoint y: 144, endPoint x: 850, endPoint y: 157, distance: 16.0
click at [850, 155] on tr "Spring Walk 8Dot ポッピング イシュー" at bounding box center [487, 141] width 946 height 55
click at [867, 139] on icon at bounding box center [866, 141] width 20 height 19
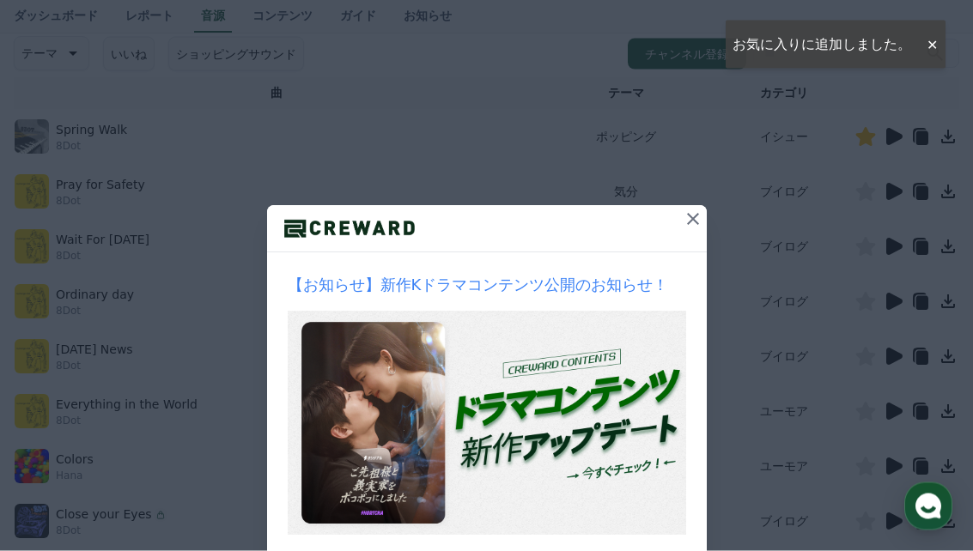
scroll to position [242, 0]
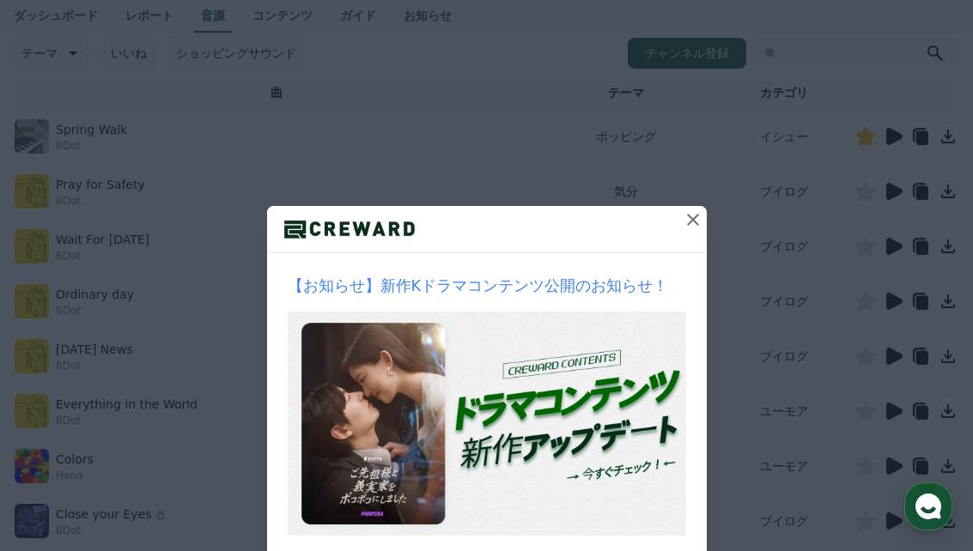
click at [894, 306] on icon at bounding box center [895, 301] width 16 height 17
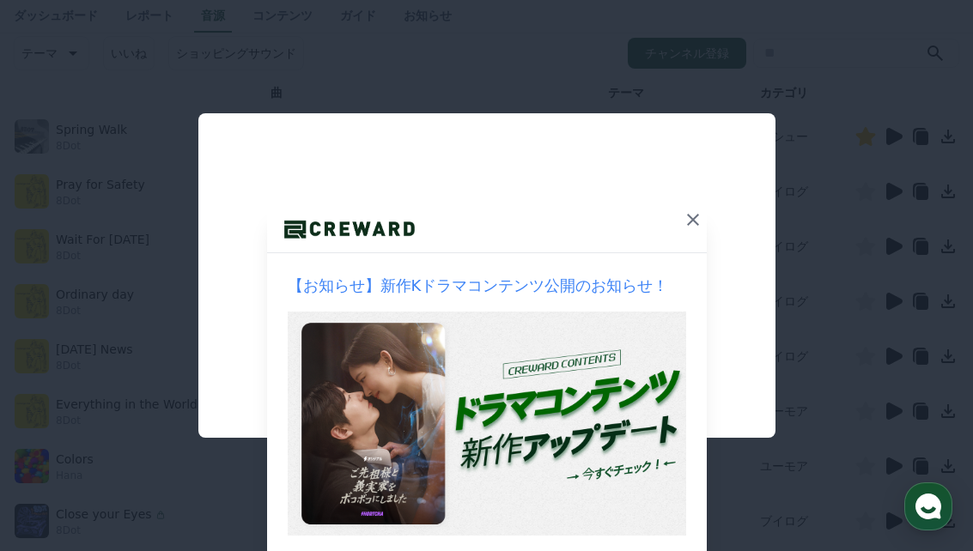
click at [277, 551] on button "close modal" at bounding box center [486, 275] width 973 height 551
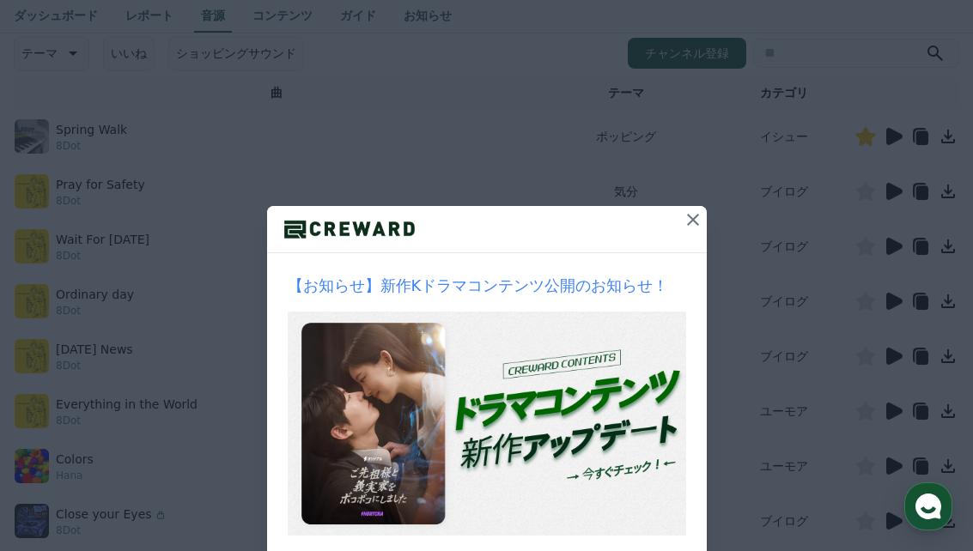
click at [904, 354] on icon at bounding box center [893, 356] width 21 height 21
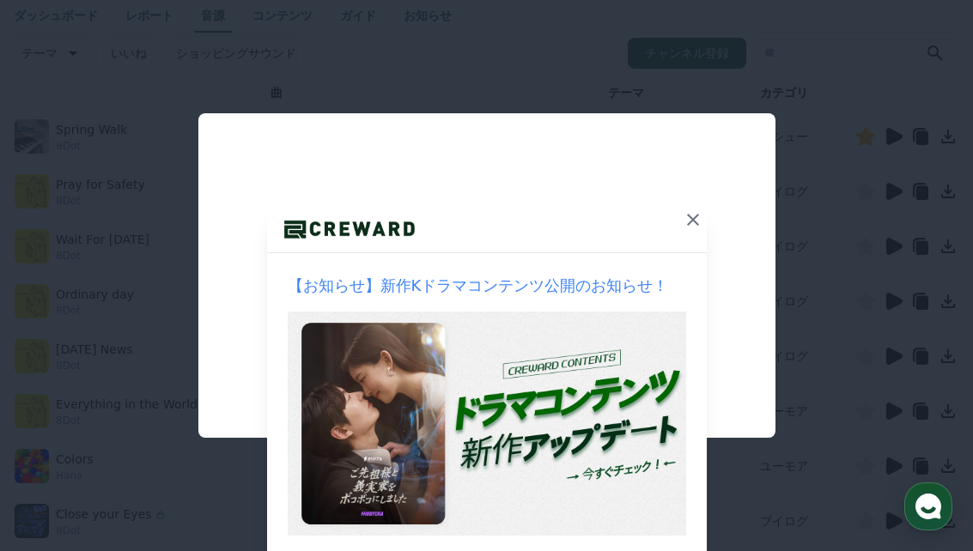
click at [311, 535] on button "close modal" at bounding box center [486, 275] width 973 height 551
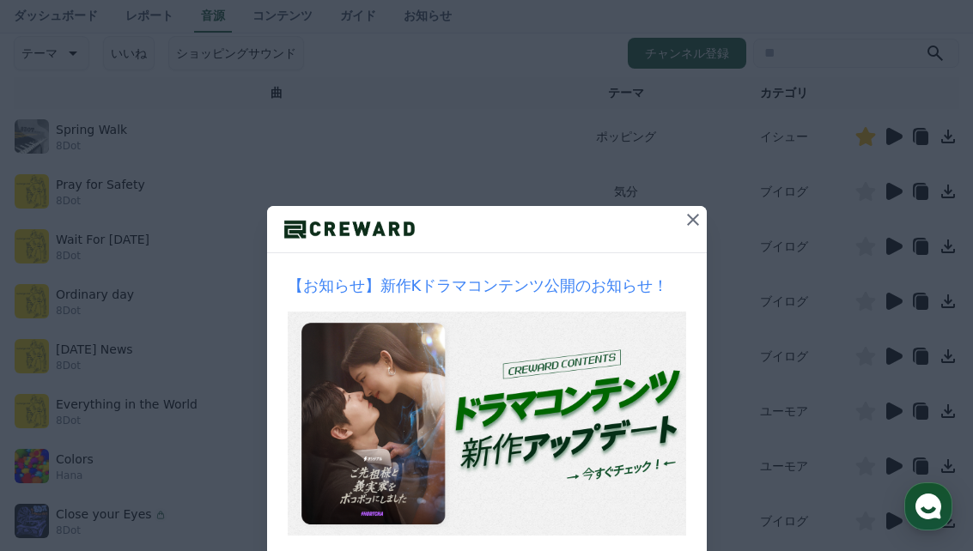
click at [888, 411] on icon at bounding box center [895, 411] width 16 height 17
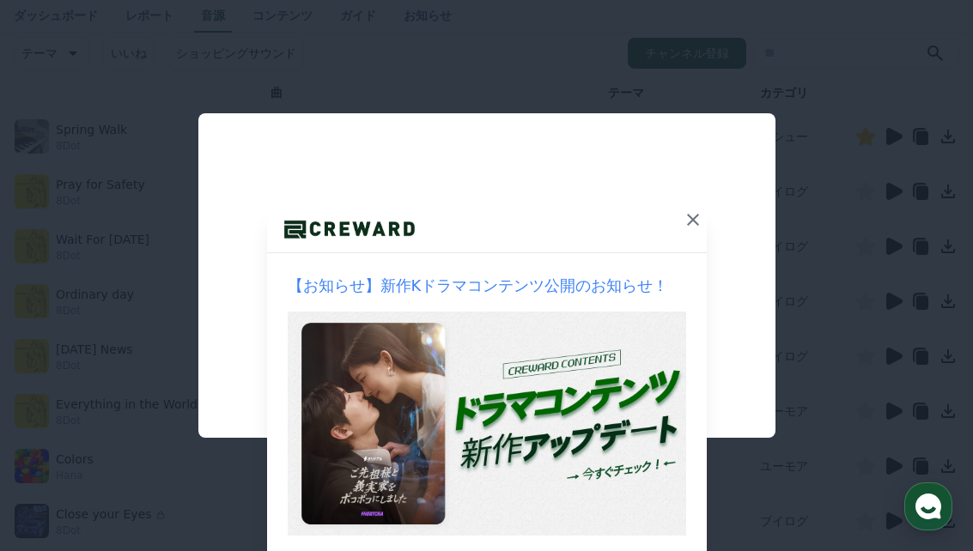
click at [275, 489] on button "close modal" at bounding box center [486, 275] width 973 height 551
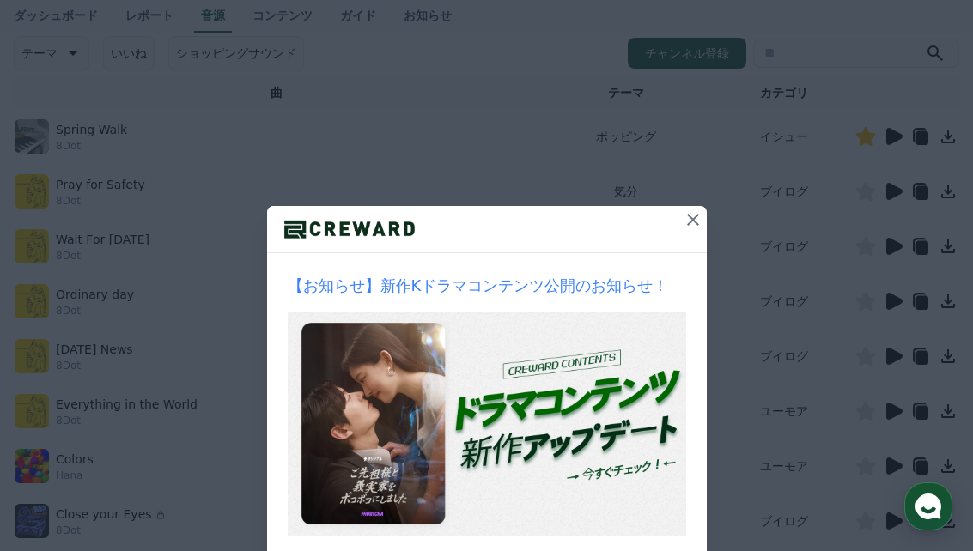
click at [892, 465] on icon at bounding box center [895, 466] width 16 height 17
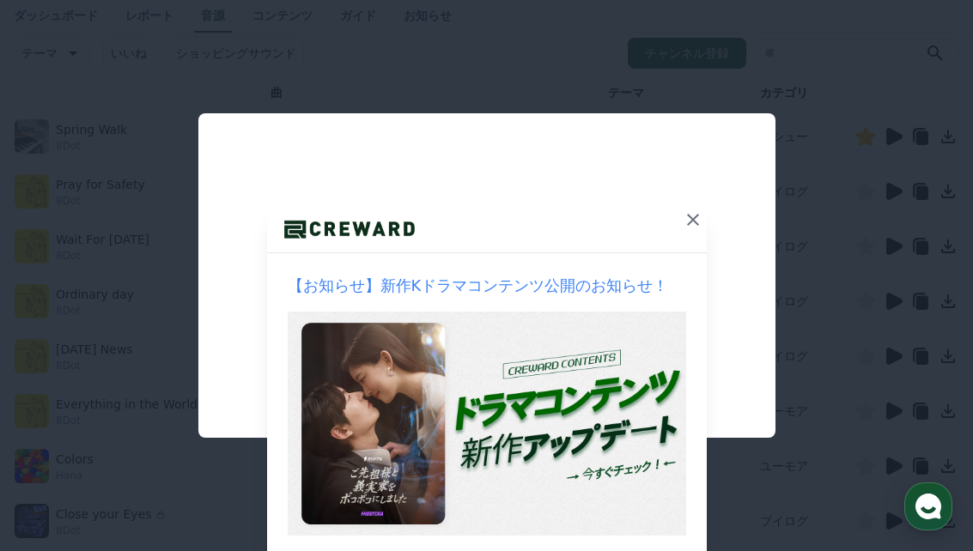
click at [319, 539] on button "close modal" at bounding box center [486, 275] width 973 height 551
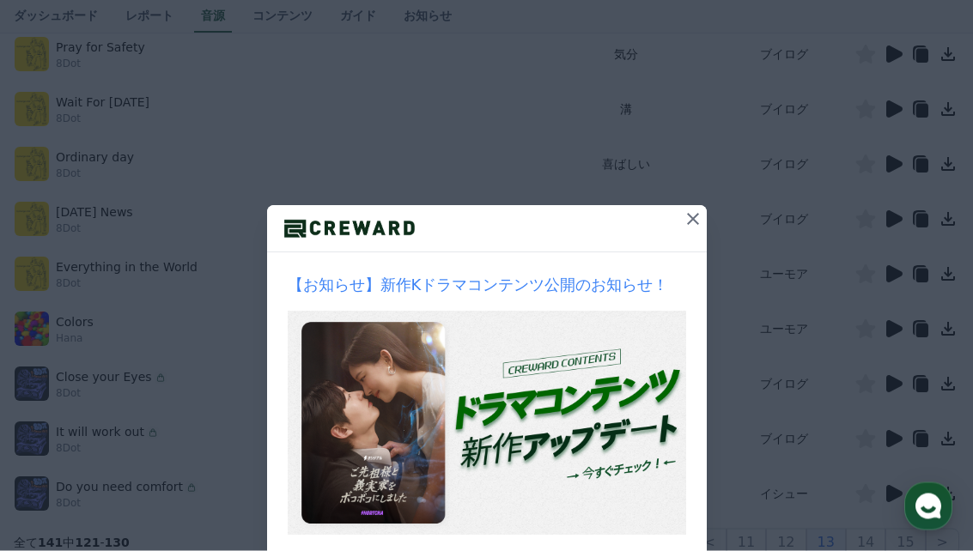
scroll to position [411, 0]
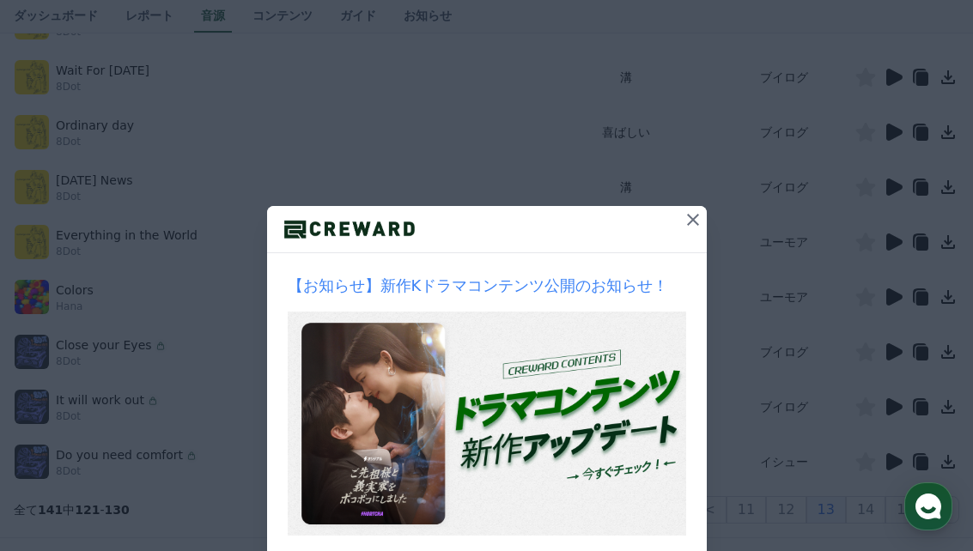
click at [898, 352] on icon at bounding box center [895, 352] width 16 height 17
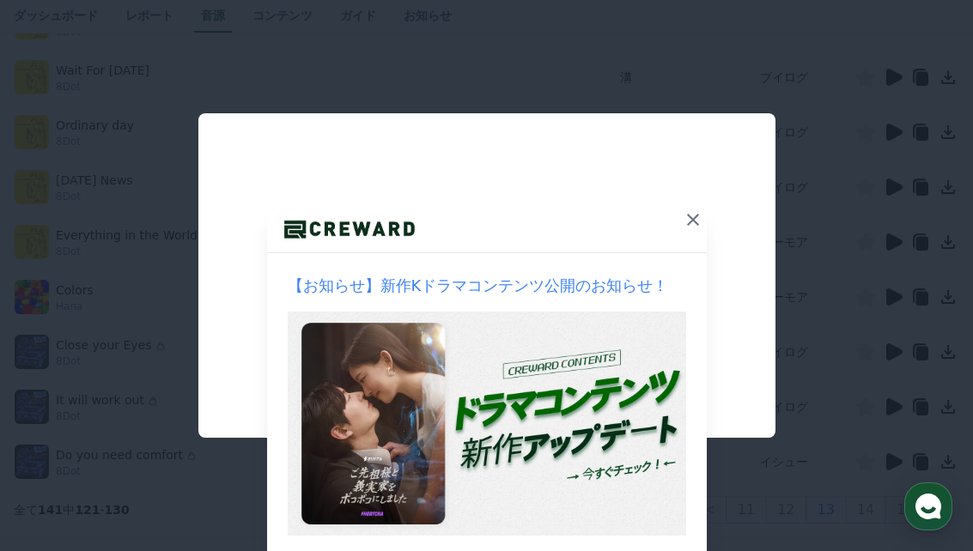
click at [236, 505] on button "close modal" at bounding box center [486, 275] width 973 height 551
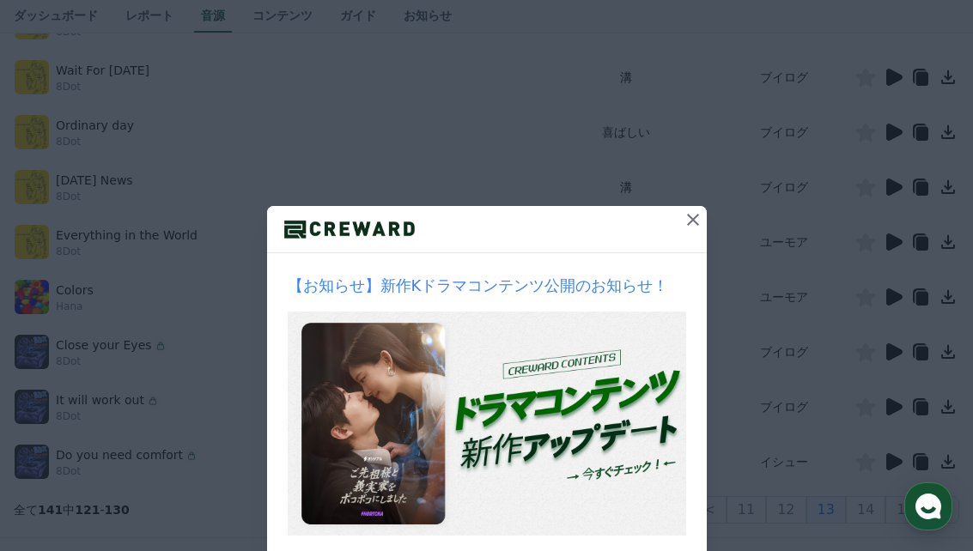
click at [893, 415] on icon at bounding box center [893, 407] width 21 height 21
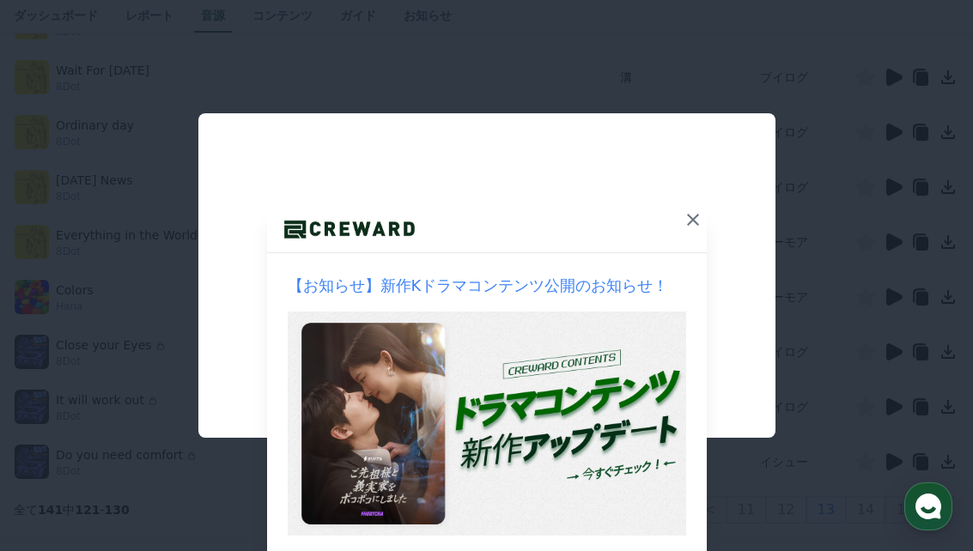
click at [250, 499] on button "close modal" at bounding box center [486, 275] width 973 height 551
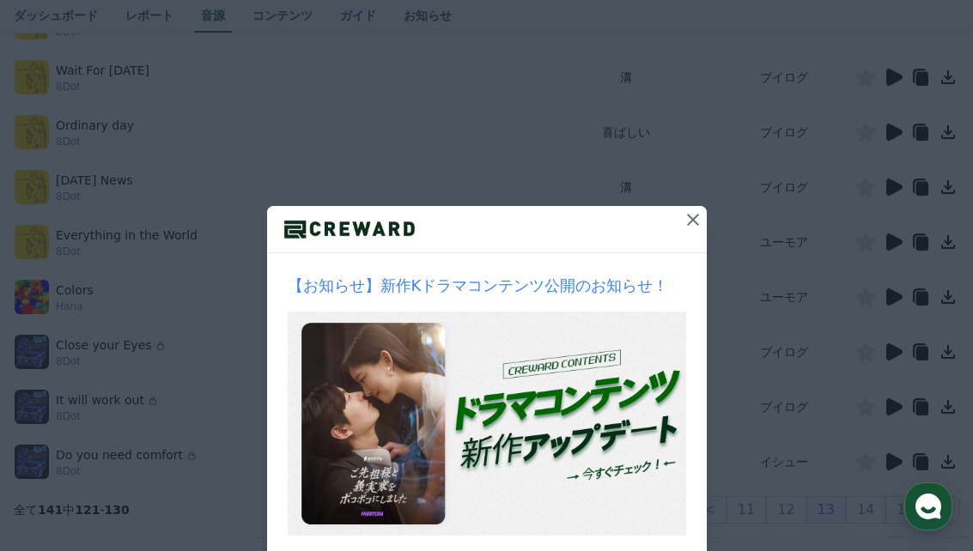
click at [889, 463] on icon at bounding box center [895, 462] width 16 height 17
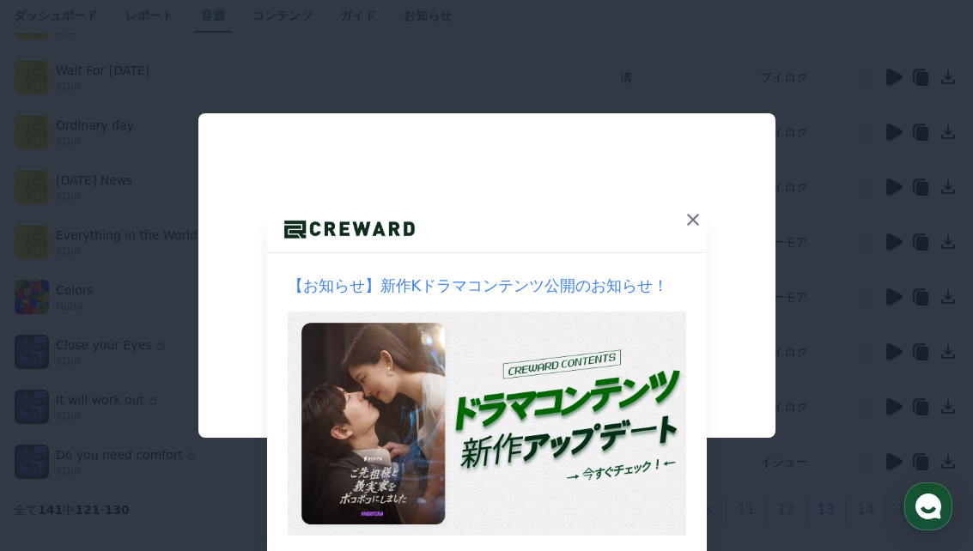
click at [419, 527] on button "close modal" at bounding box center [486, 275] width 973 height 551
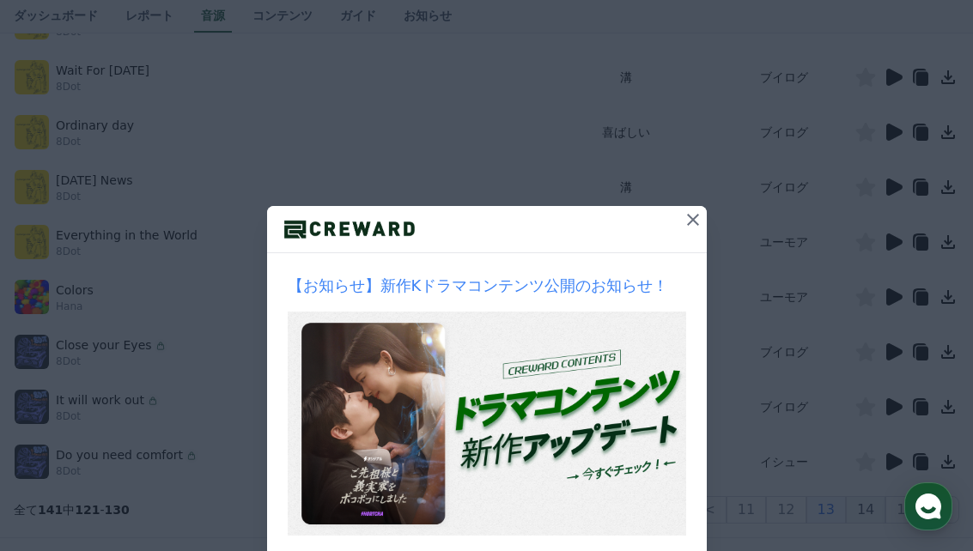
click at [877, 513] on button "14" at bounding box center [866, 510] width 40 height 27
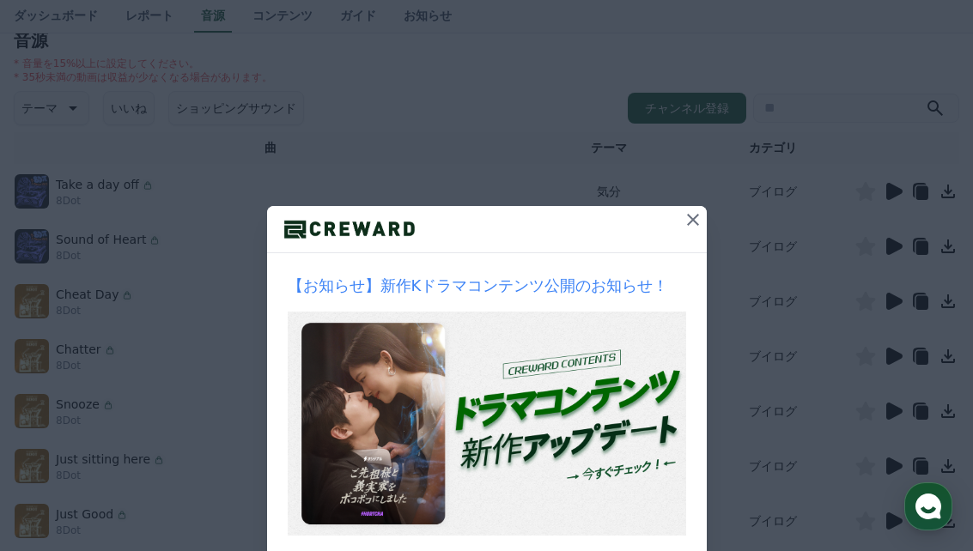
scroll to position [250, 0]
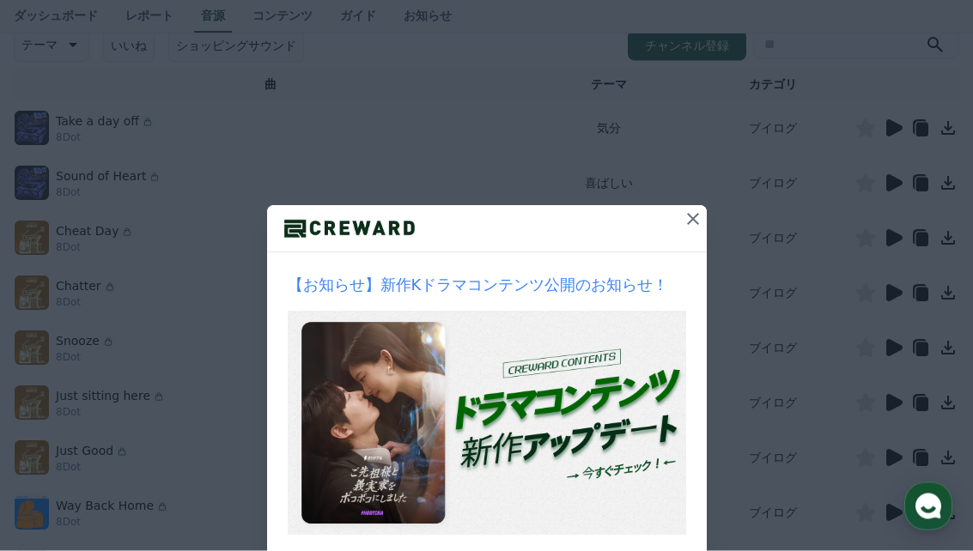
click at [887, 184] on icon at bounding box center [893, 184] width 21 height 21
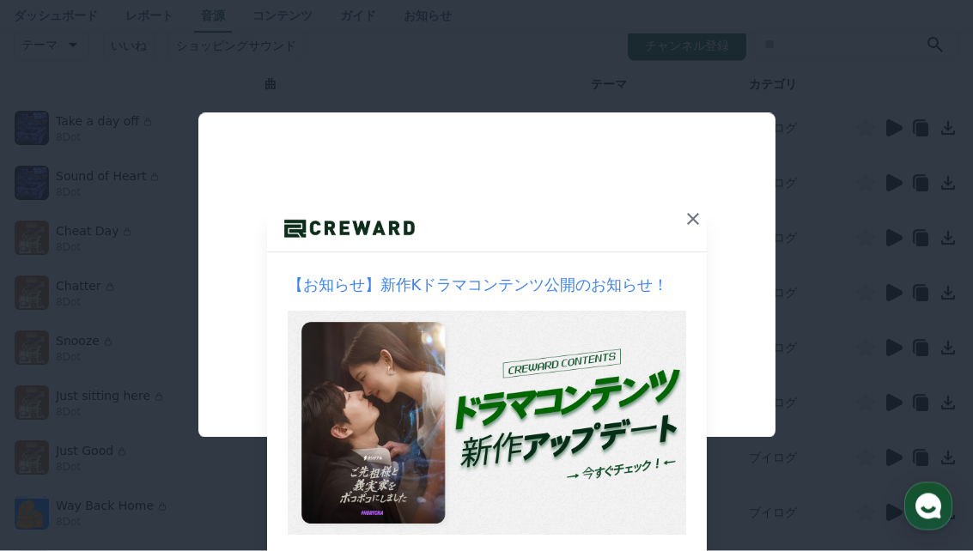
scroll to position [251, 0]
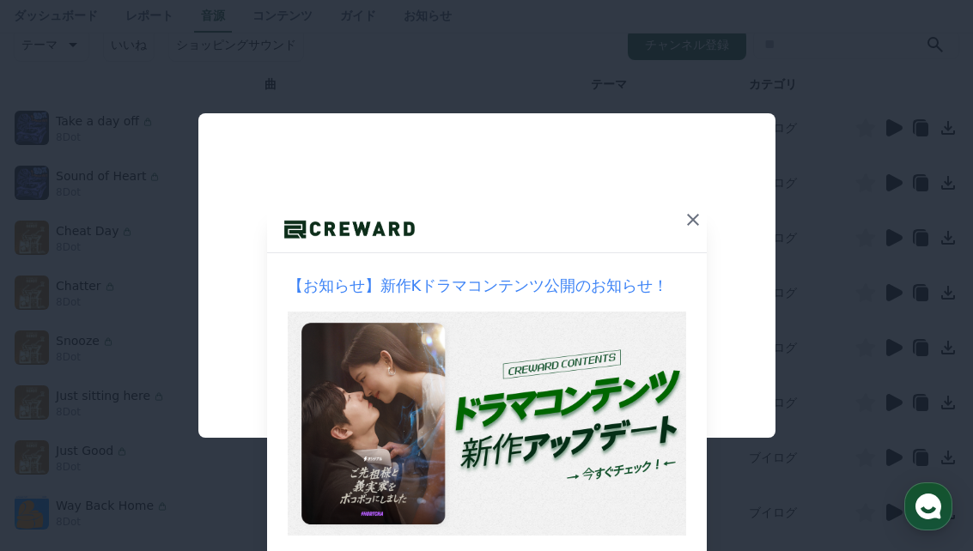
click at [407, 527] on button "close modal" at bounding box center [486, 275] width 973 height 551
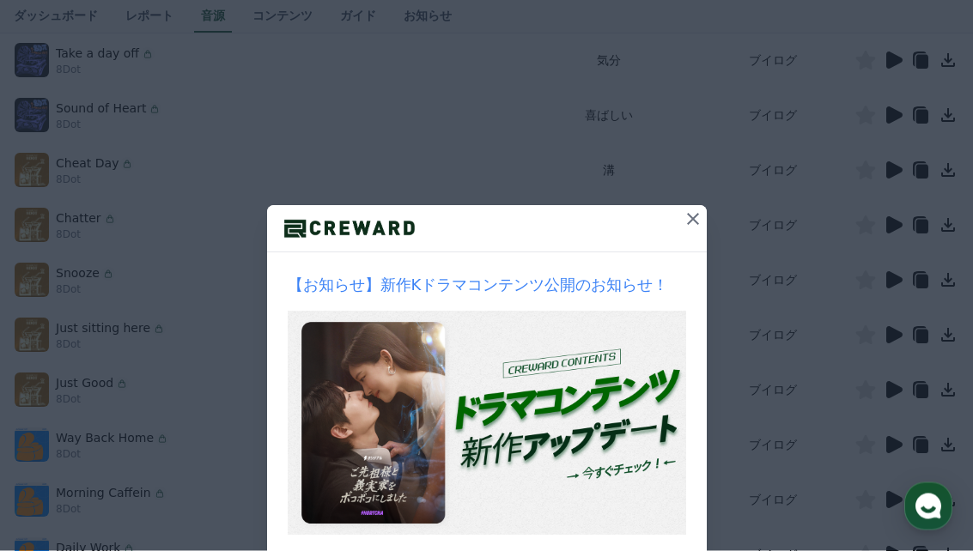
scroll to position [319, 0]
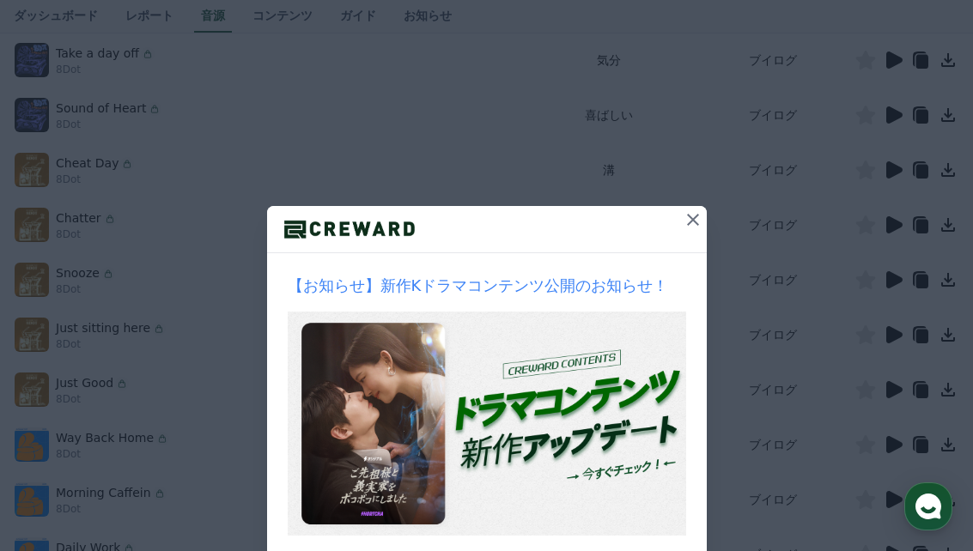
click at [890, 165] on icon at bounding box center [895, 169] width 16 height 17
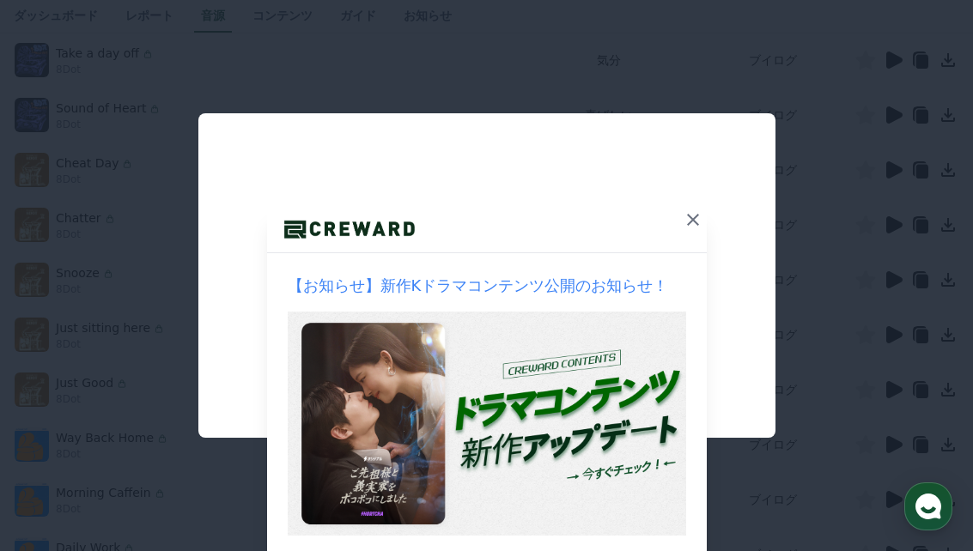
click at [365, 534] on button "close modal" at bounding box center [486, 275] width 973 height 551
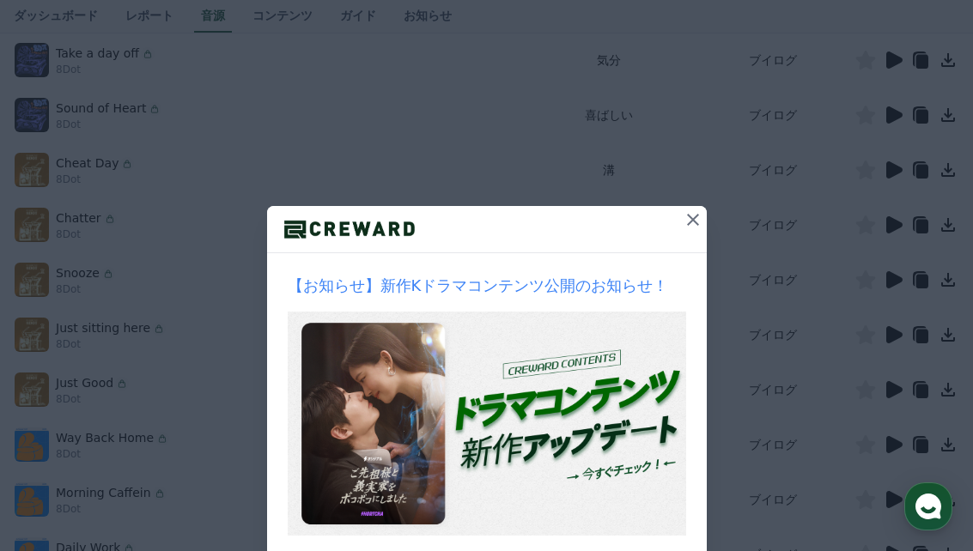
click at [893, 229] on icon at bounding box center [895, 224] width 16 height 17
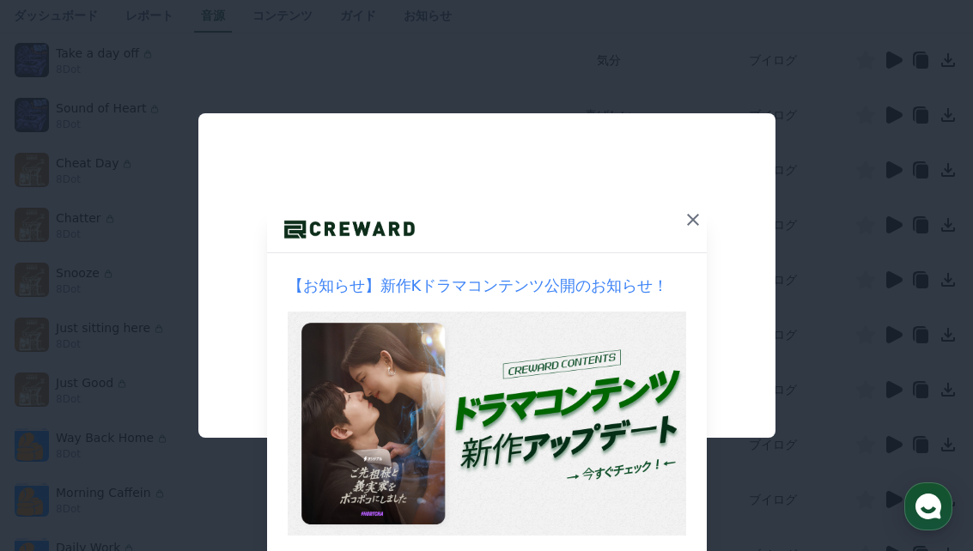
click at [300, 541] on button "close modal" at bounding box center [486, 275] width 973 height 551
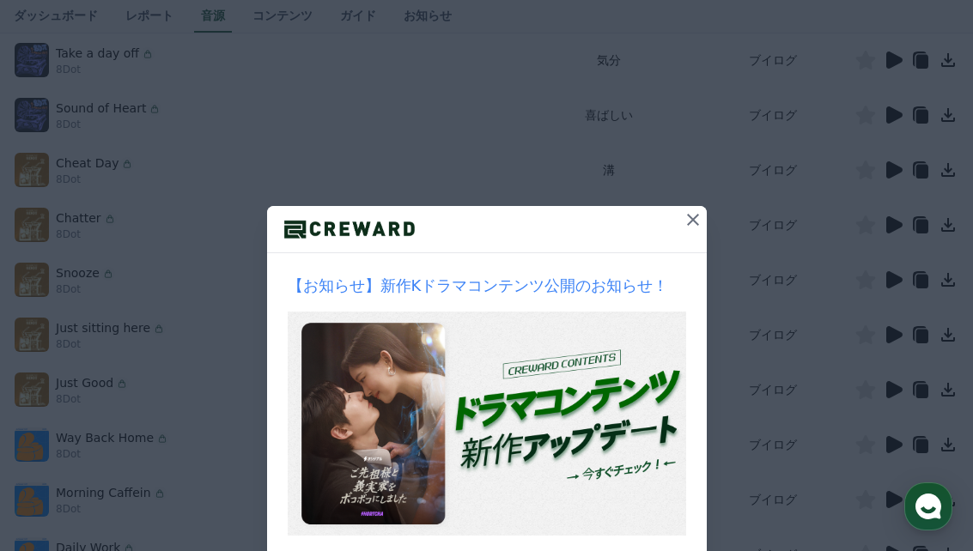
click at [894, 286] on icon at bounding box center [895, 279] width 16 height 17
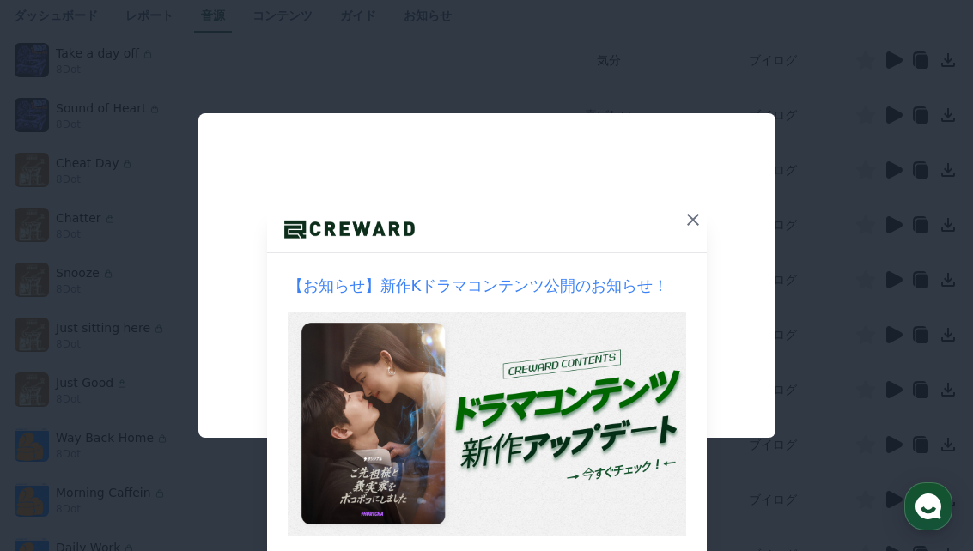
click at [383, 527] on button "close modal" at bounding box center [486, 275] width 973 height 551
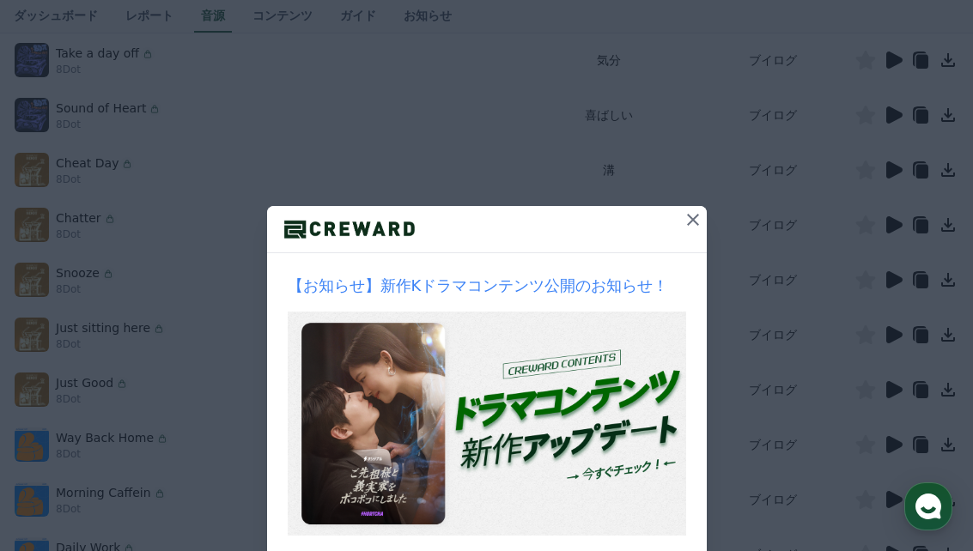
click at [893, 334] on icon at bounding box center [895, 334] width 16 height 17
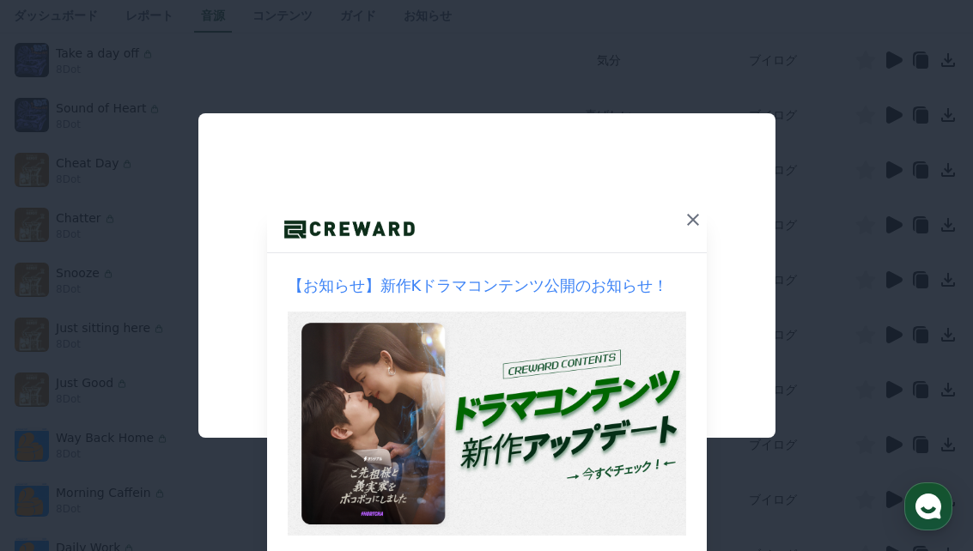
click at [330, 530] on button "close modal" at bounding box center [486, 275] width 973 height 551
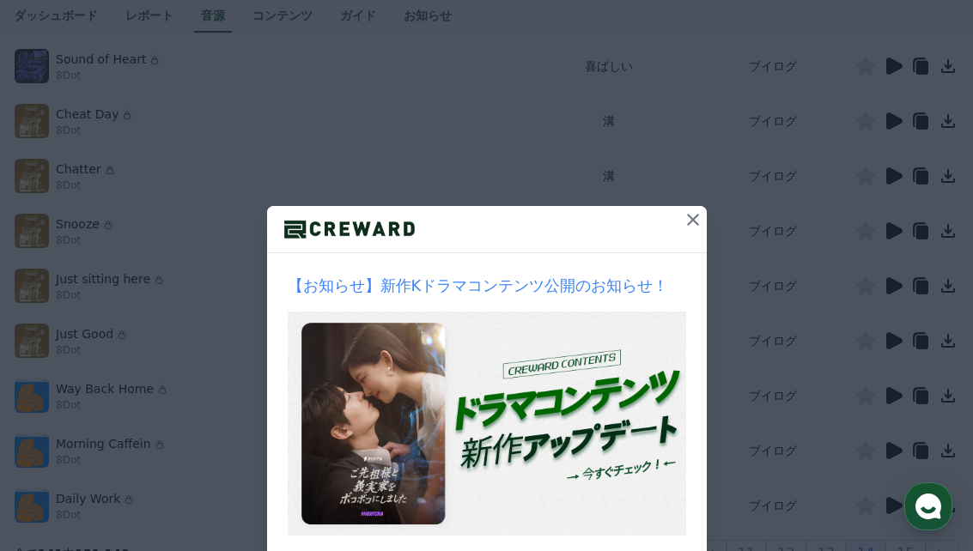
scroll to position [408, 0]
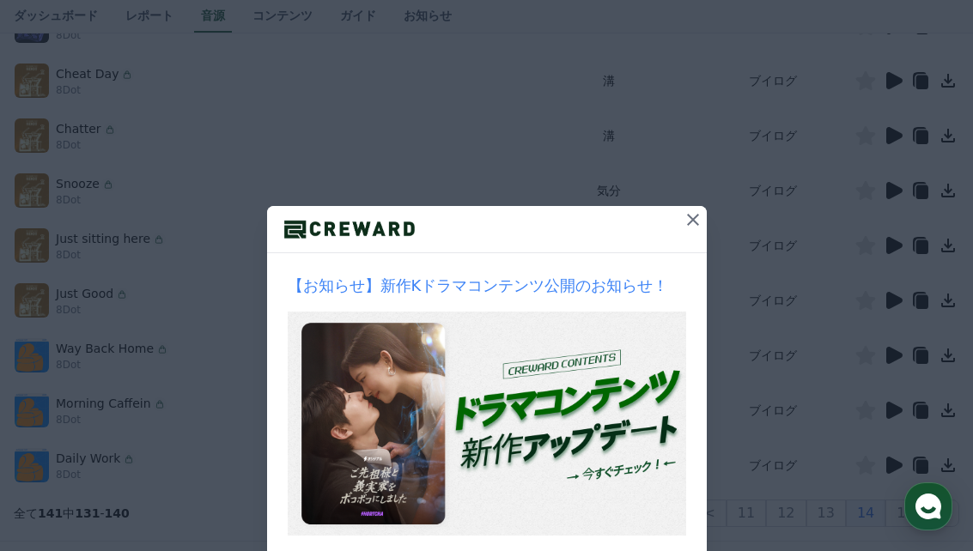
click at [894, 351] on icon at bounding box center [895, 355] width 16 height 17
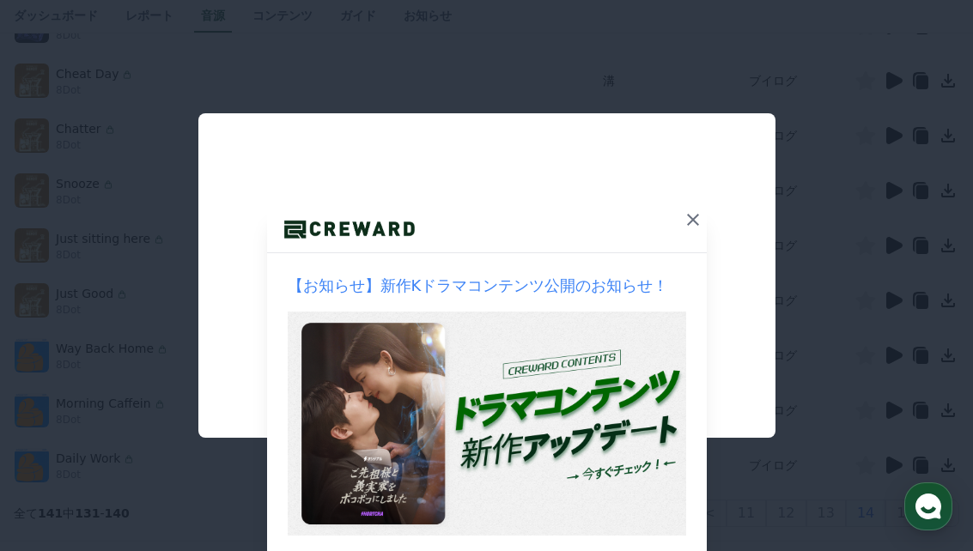
click at [370, 495] on button "close modal" at bounding box center [486, 275] width 973 height 551
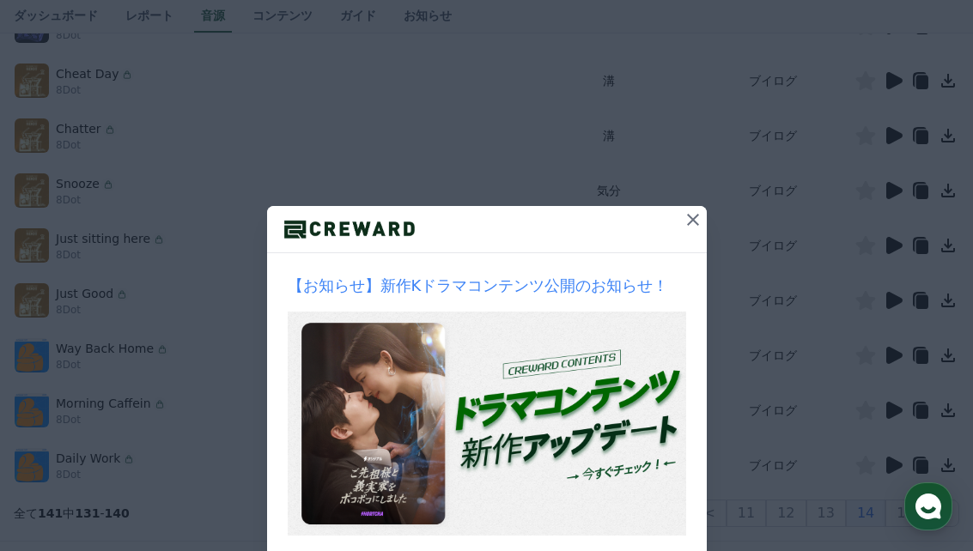
click at [890, 472] on icon at bounding box center [895, 465] width 16 height 17
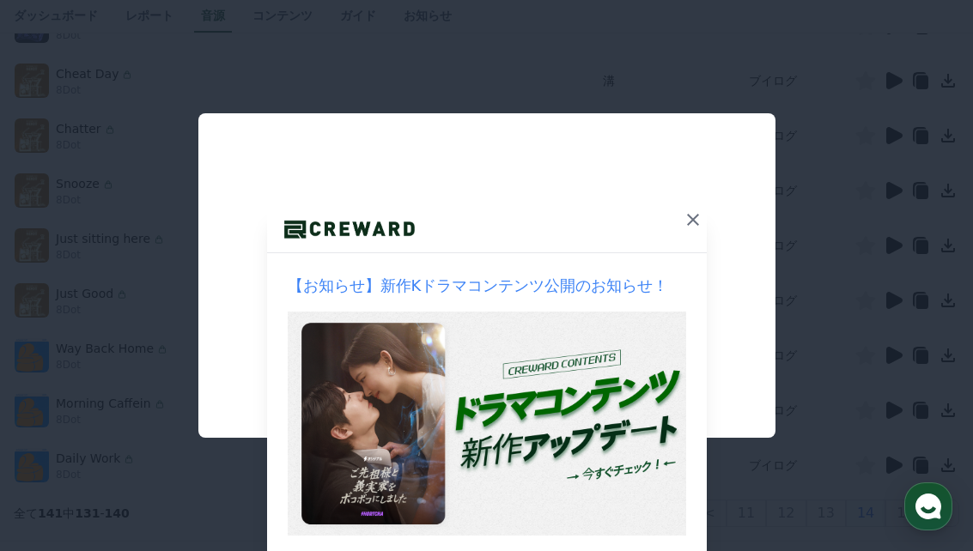
click at [422, 522] on button "close modal" at bounding box center [486, 275] width 973 height 551
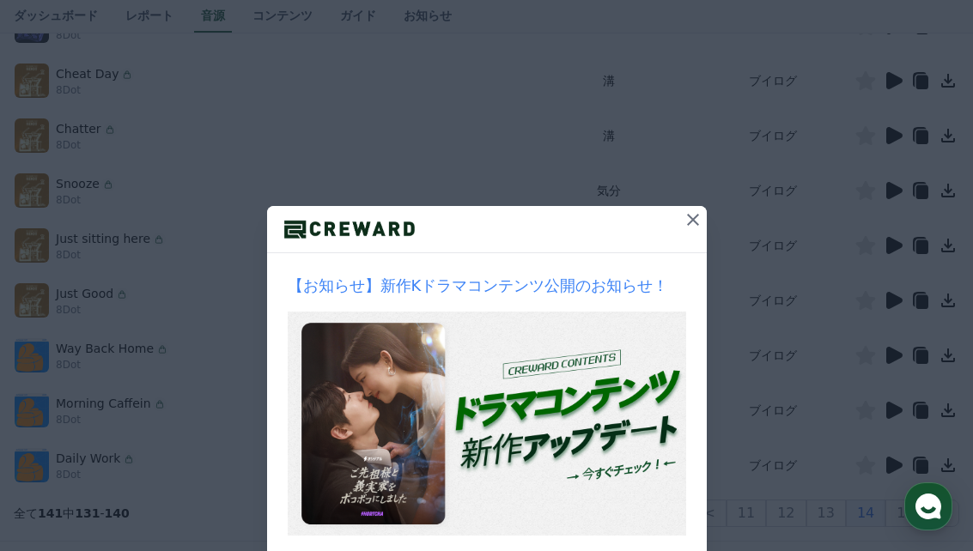
click at [867, 469] on icon at bounding box center [866, 465] width 20 height 19
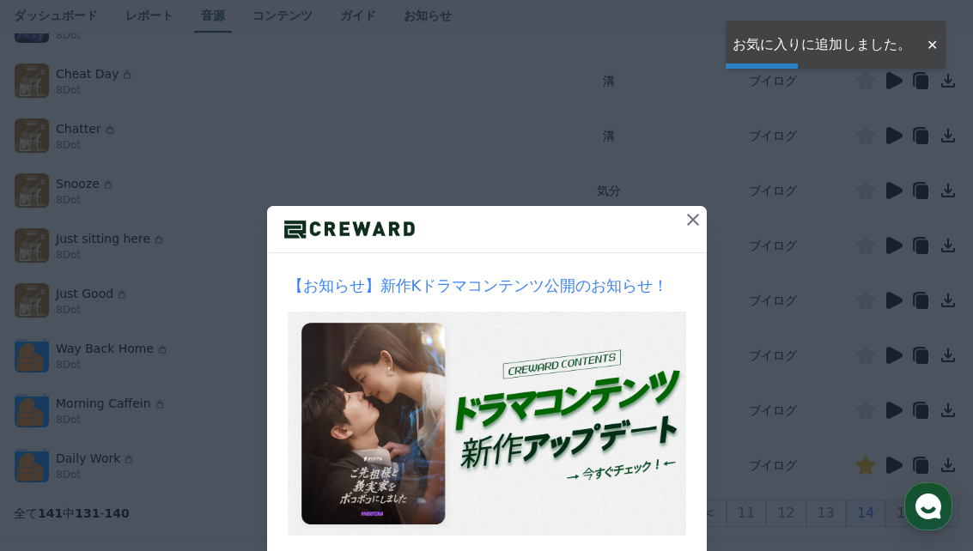
click at [910, 513] on button "15" at bounding box center [906, 513] width 40 height 27
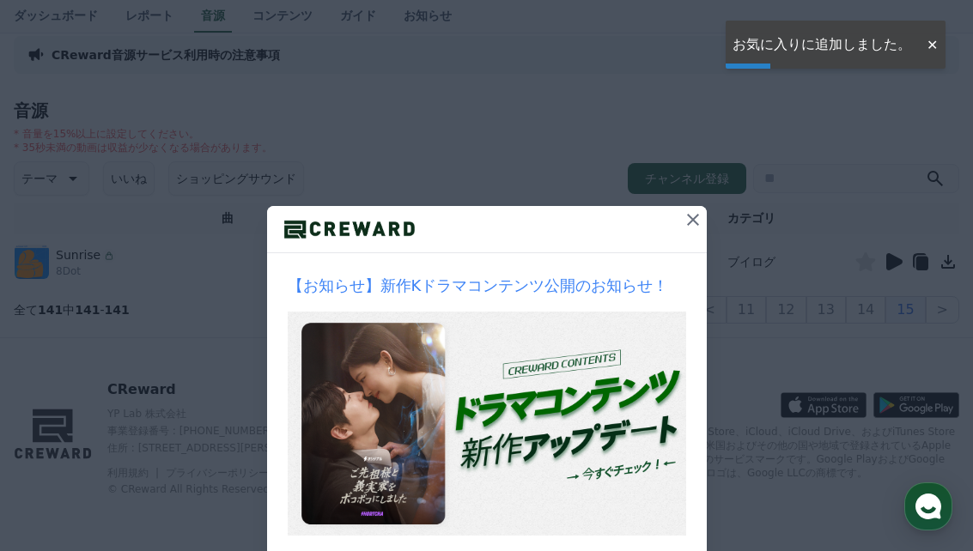
scroll to position [66, 0]
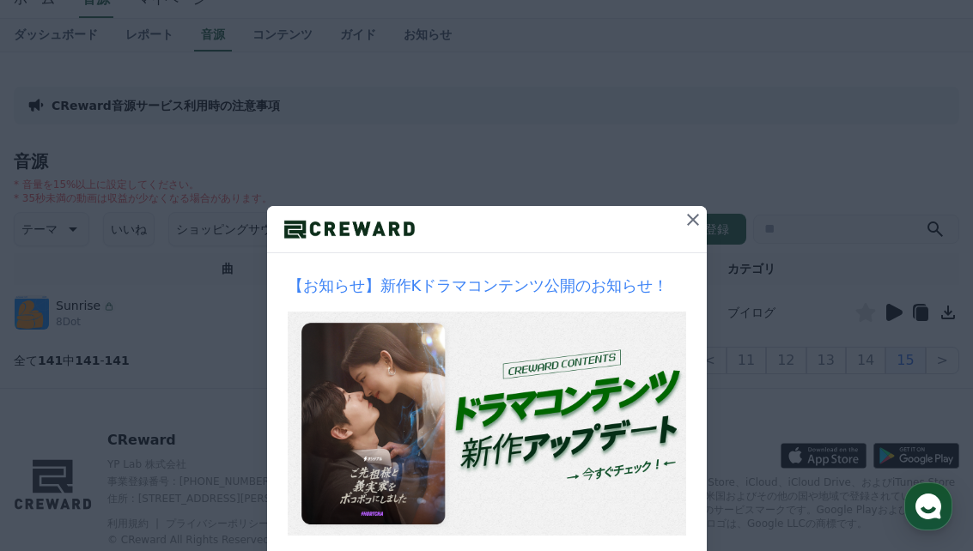
click at [895, 308] on icon at bounding box center [895, 312] width 16 height 17
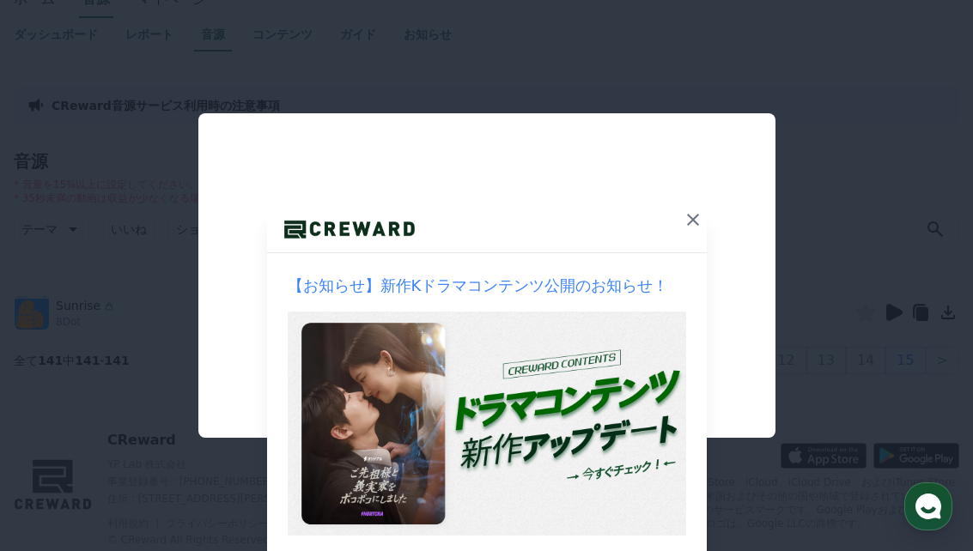
click at [341, 40] on button "close modal" at bounding box center [486, 275] width 973 height 551
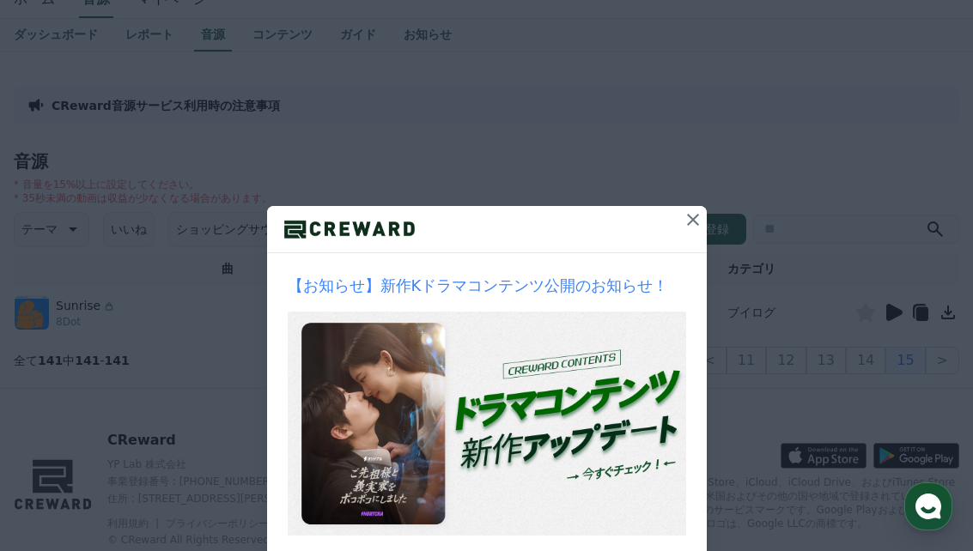
click at [130, 232] on button "いいね" at bounding box center [129, 229] width 52 height 34
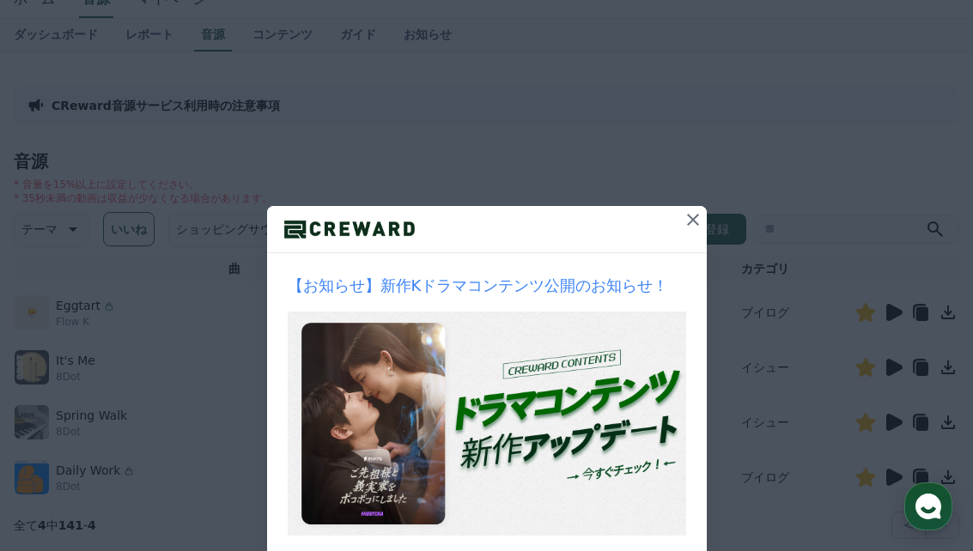
click at [893, 369] on icon at bounding box center [895, 367] width 16 height 17
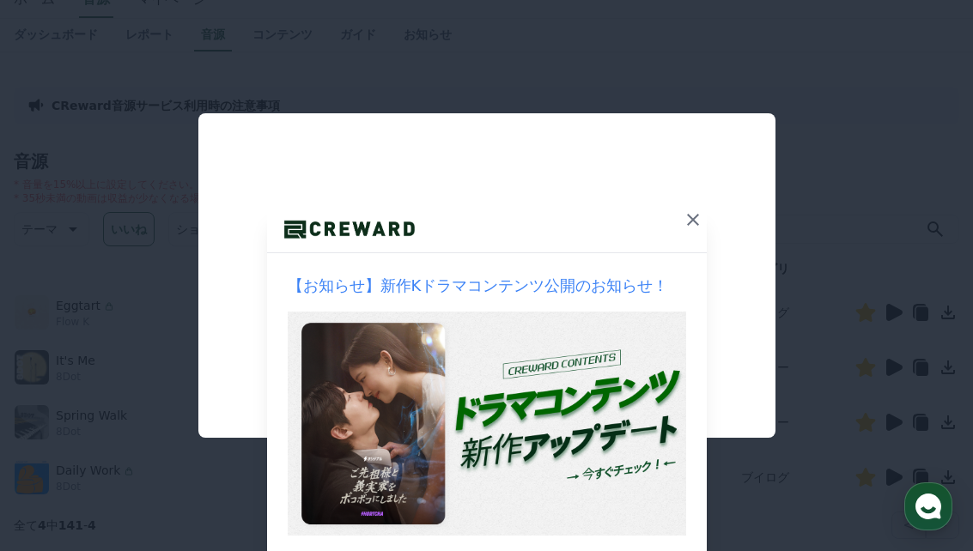
click at [371, 523] on button "close modal" at bounding box center [486, 275] width 973 height 551
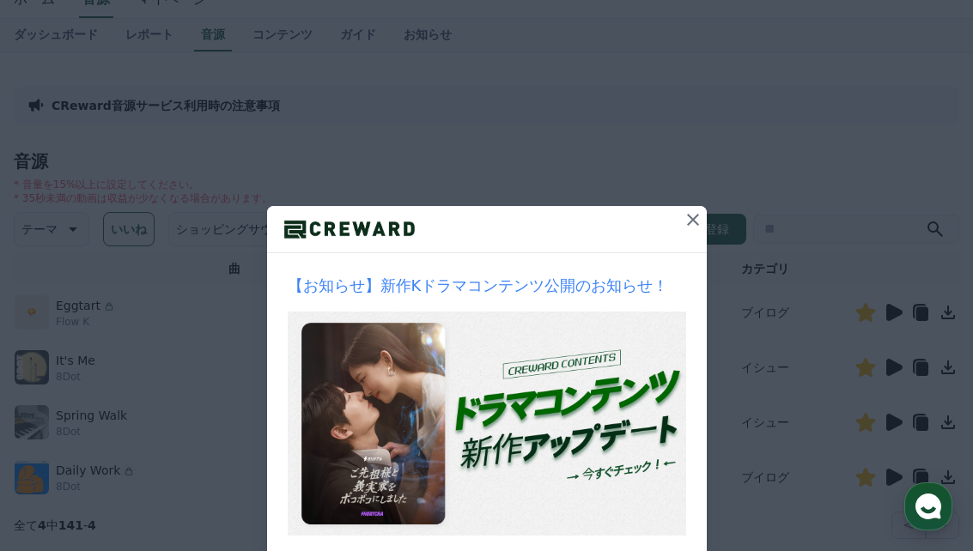
click at [895, 423] on icon at bounding box center [895, 422] width 16 height 17
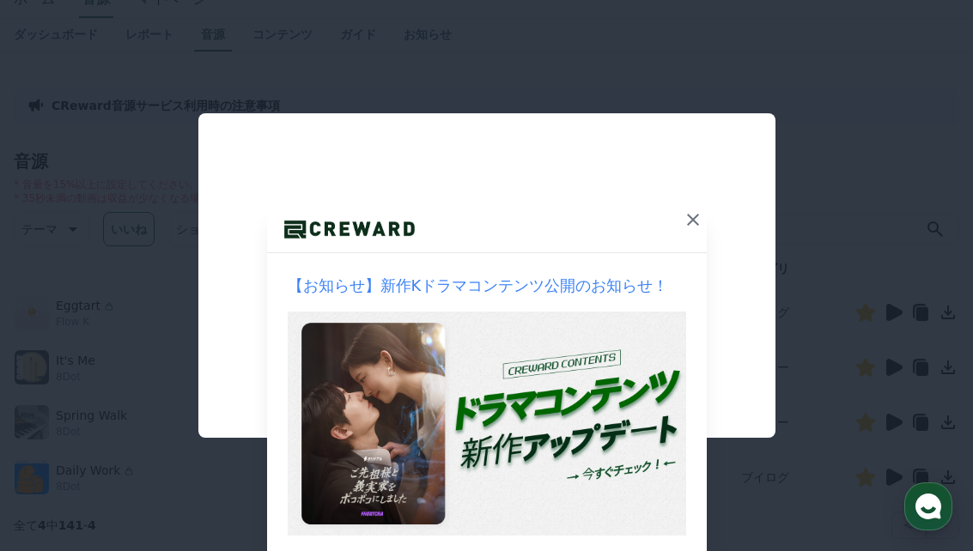
click at [322, 515] on button "close modal" at bounding box center [486, 275] width 973 height 551
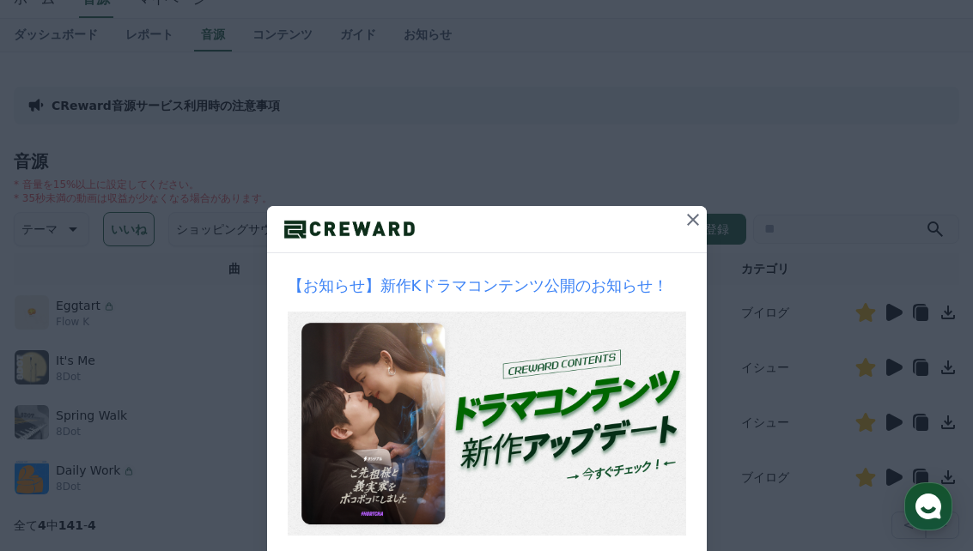
click at [894, 478] on icon at bounding box center [895, 477] width 16 height 17
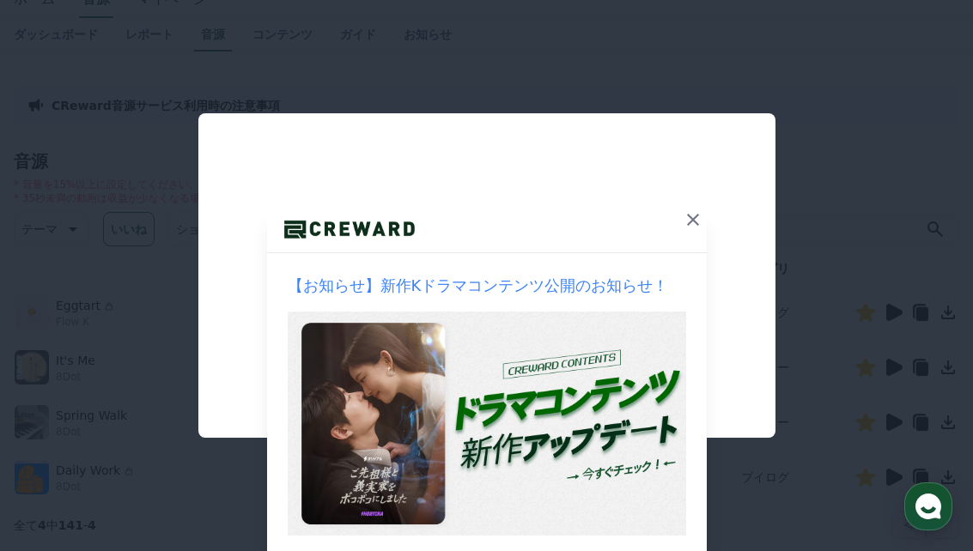
click at [324, 503] on button "close modal" at bounding box center [486, 275] width 973 height 551
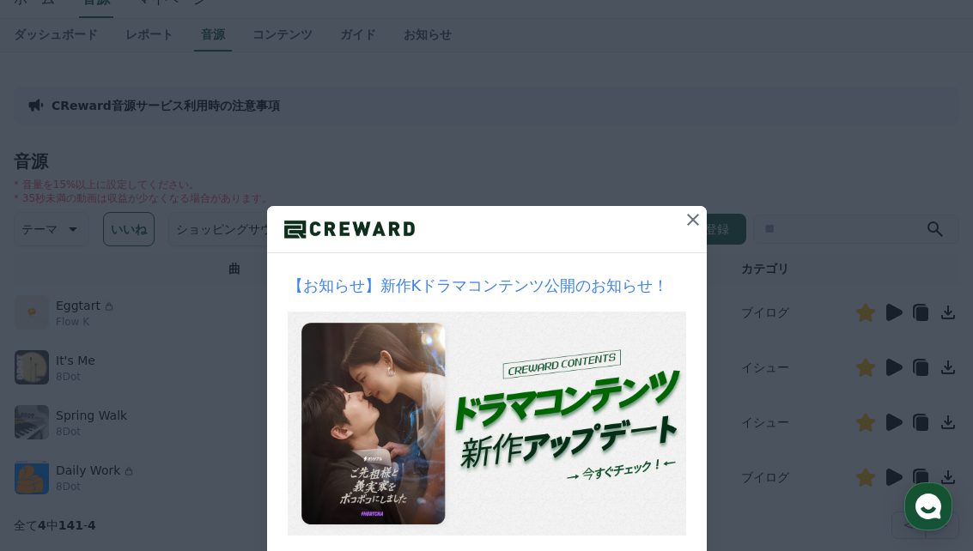
click at [892, 418] on icon at bounding box center [895, 422] width 16 height 17
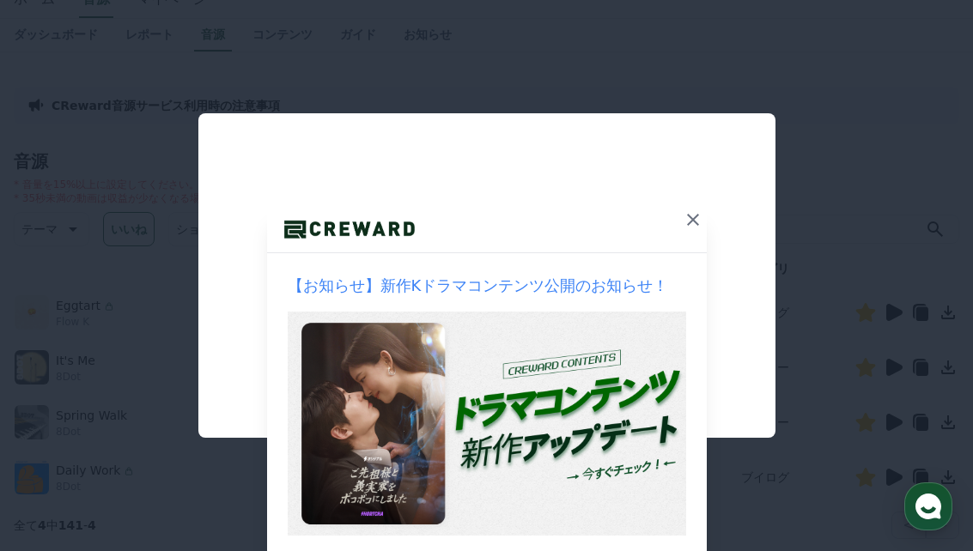
click at [405, 551] on button "close modal" at bounding box center [486, 275] width 973 height 551
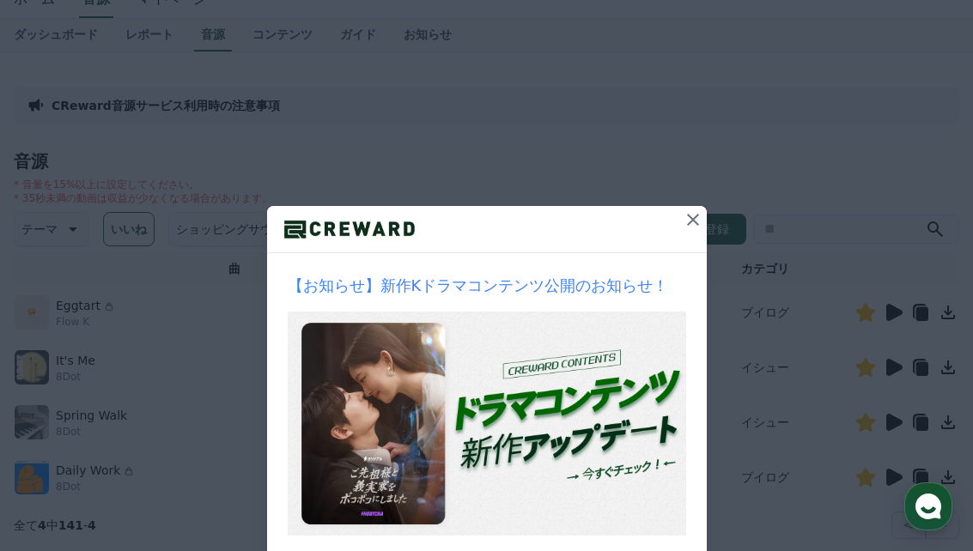
click at [887, 363] on icon at bounding box center [895, 367] width 16 height 17
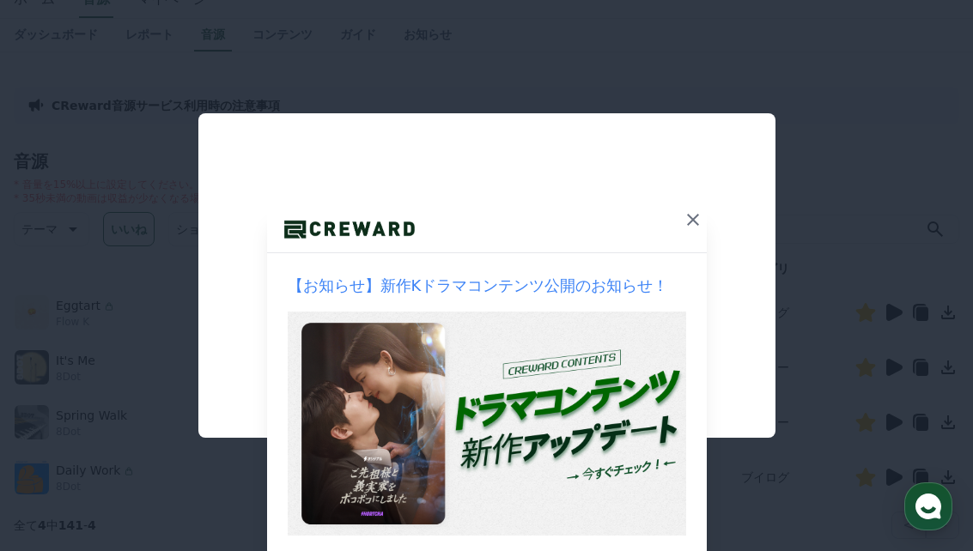
click at [388, 538] on button "close modal" at bounding box center [486, 275] width 973 height 551
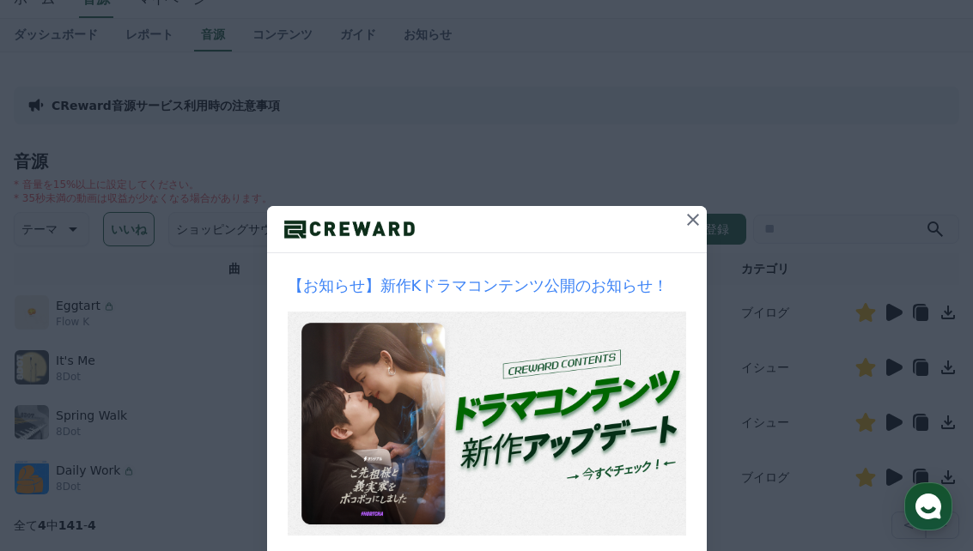
click at [944, 364] on icon at bounding box center [948, 367] width 21 height 21
click at [943, 375] on icon at bounding box center [948, 367] width 21 height 21
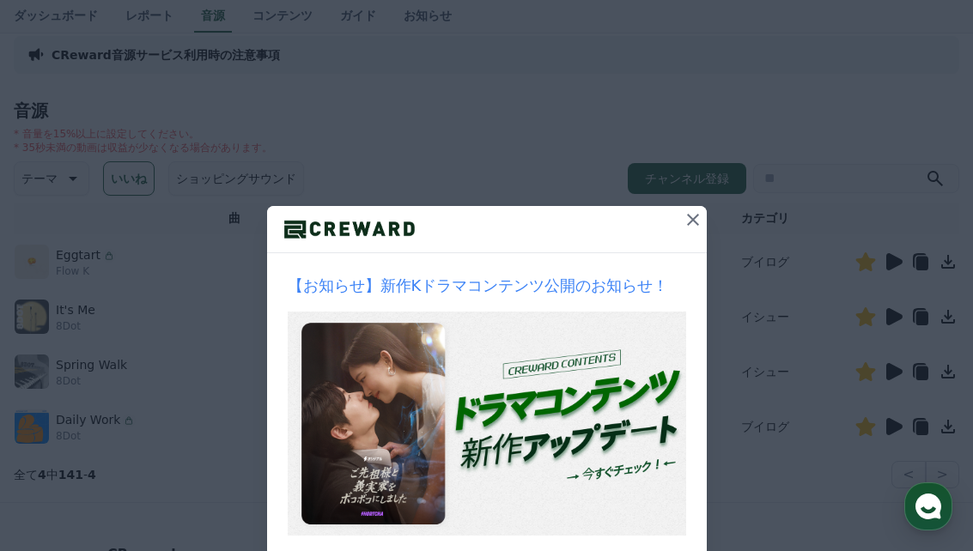
click at [959, 373] on icon at bounding box center [948, 372] width 21 height 21
click at [957, 371] on icon at bounding box center [948, 372] width 21 height 21
click at [899, 372] on icon at bounding box center [895, 371] width 16 height 17
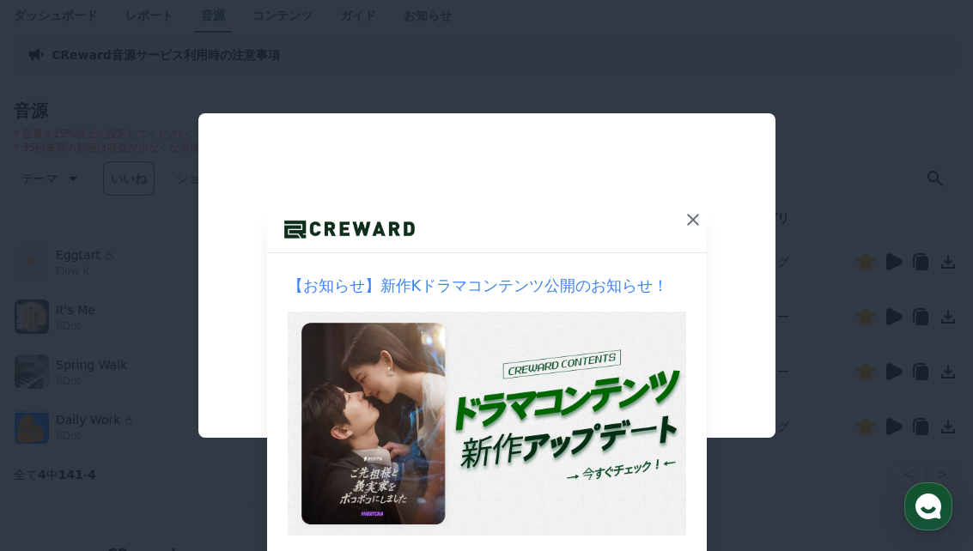
click at [427, 514] on button "close modal" at bounding box center [486, 275] width 973 height 551
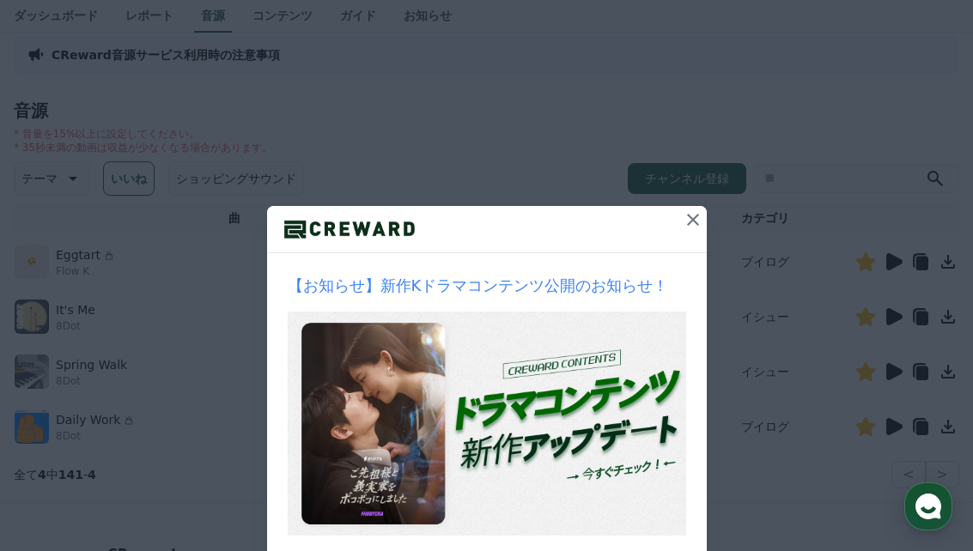
click at [896, 433] on icon at bounding box center [893, 427] width 21 height 21
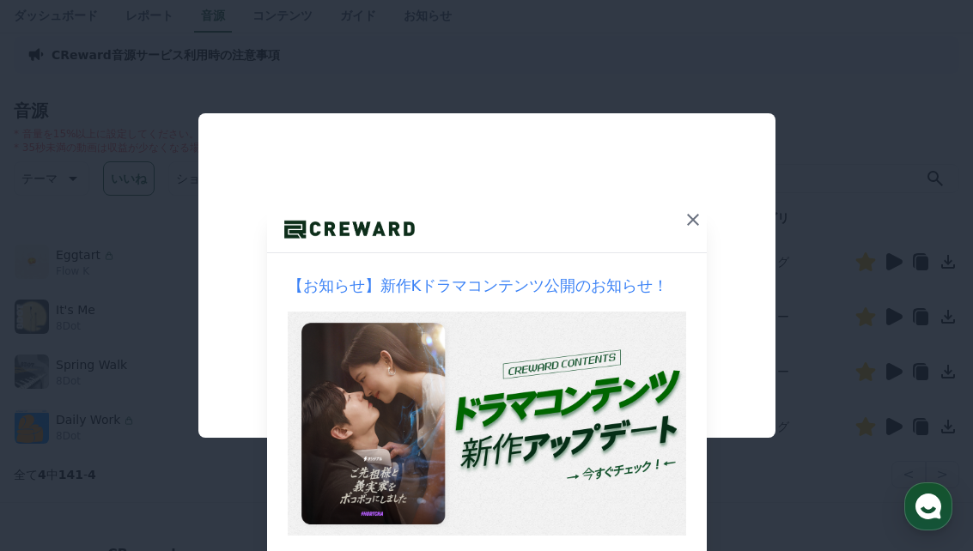
click at [153, 484] on button "close modal" at bounding box center [486, 275] width 973 height 551
